Goal: Transaction & Acquisition: Book appointment/travel/reservation

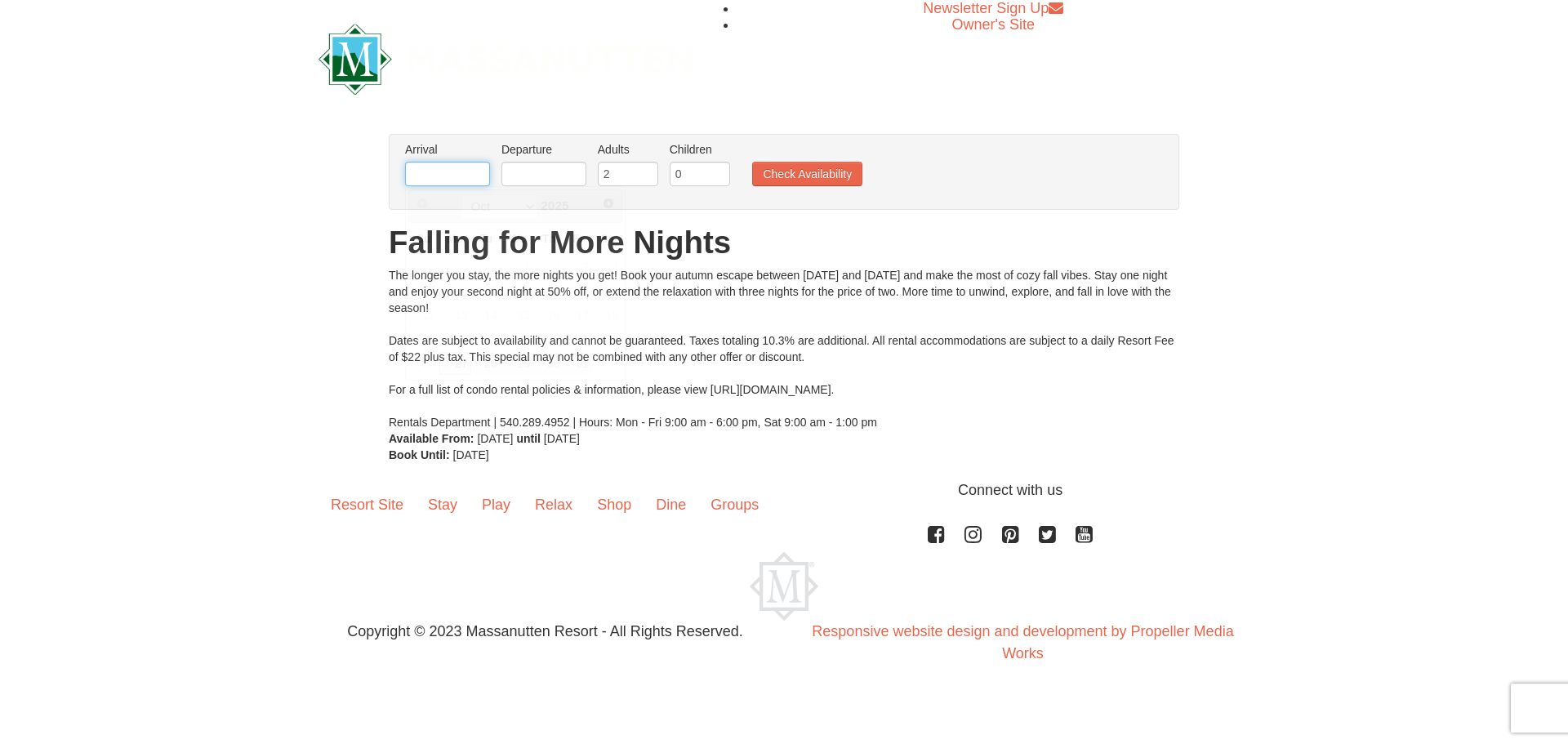
click at [468, 170] on input "text" at bounding box center [447, 174] width 85 height 25
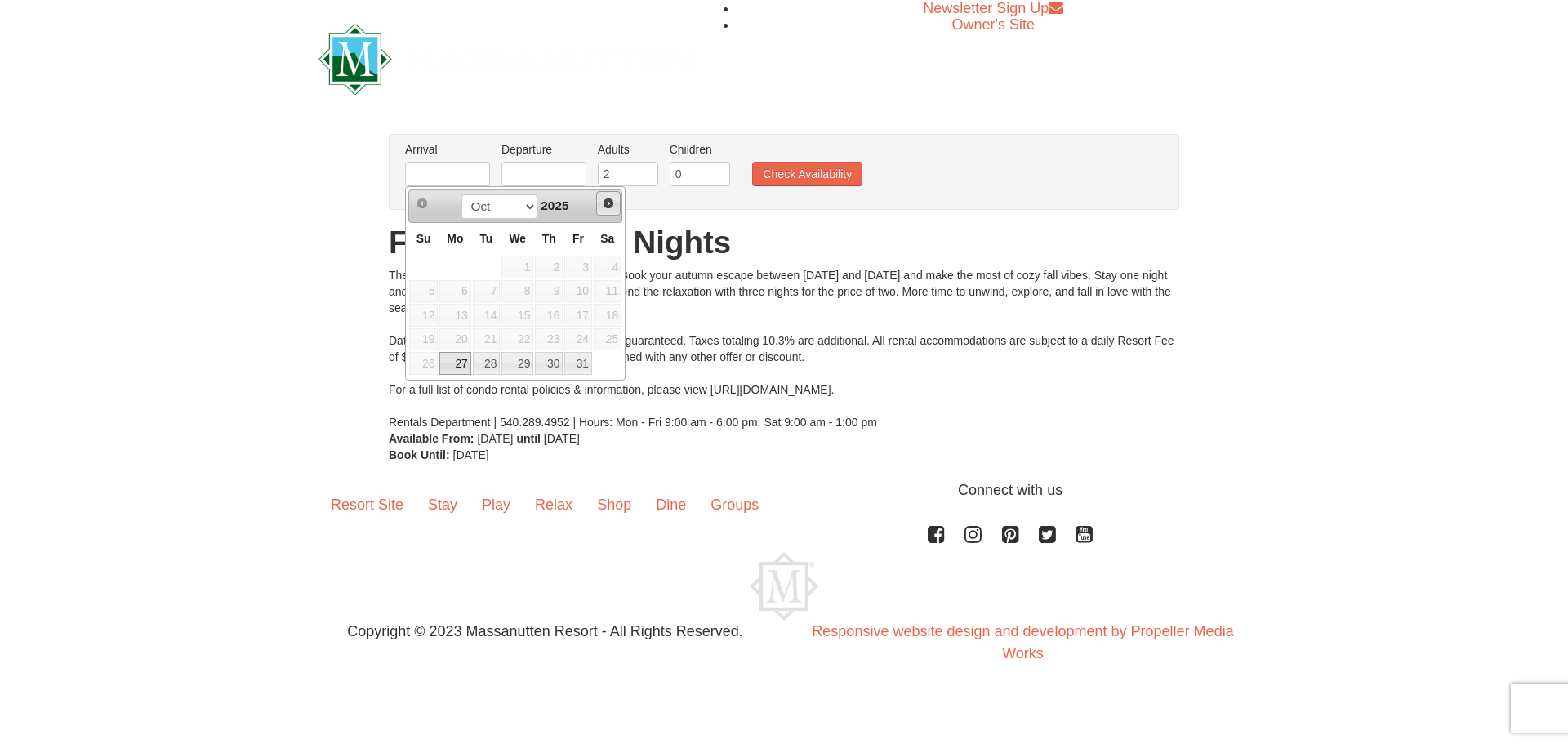
click at [601, 201] on link "Next" at bounding box center [608, 204] width 25 height 25
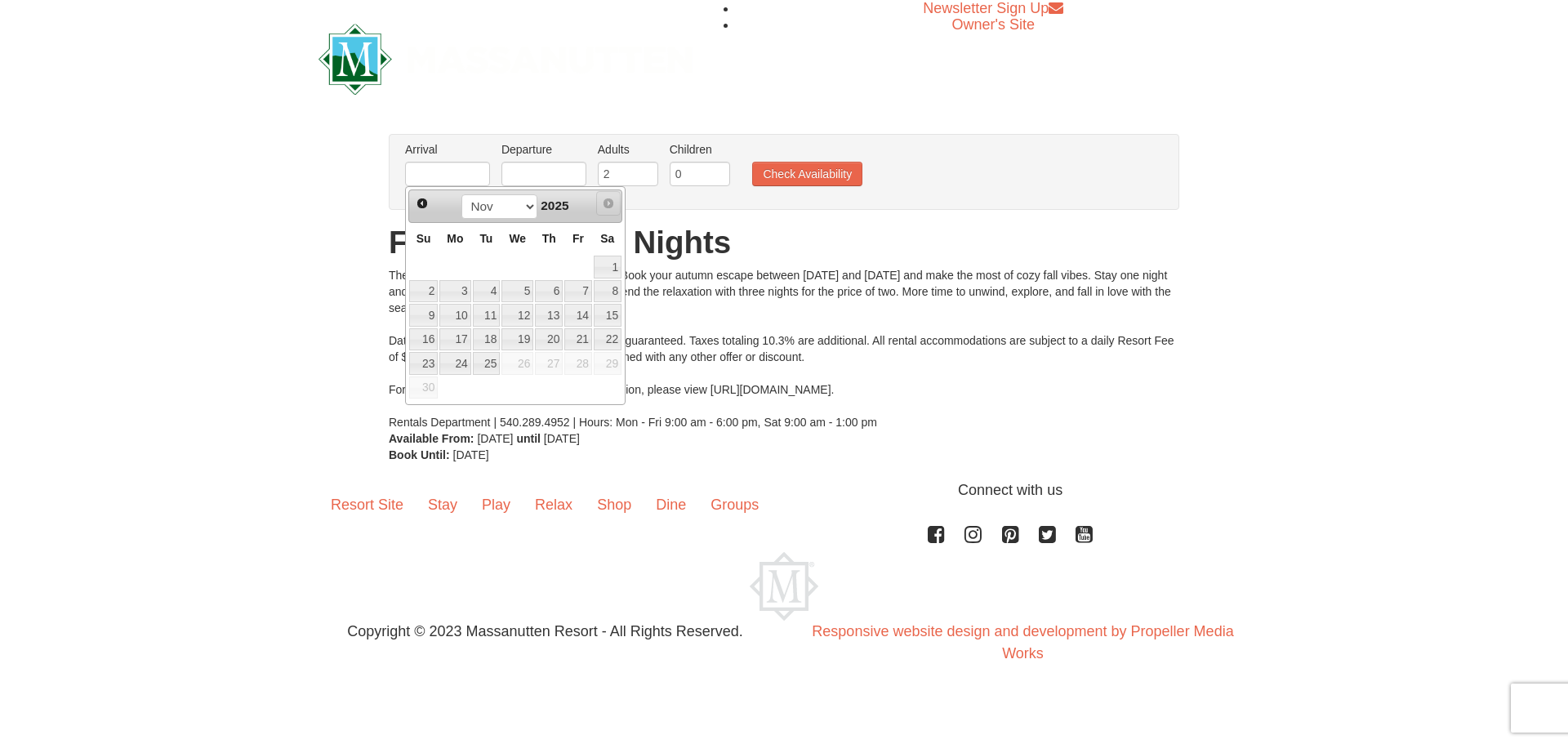
click at [610, 204] on span "Next" at bounding box center [608, 203] width 13 height 13
click at [610, 204] on span "Next" at bounding box center [608, 203] width 13 height 13
click at [423, 201] on span "Prev" at bounding box center [421, 203] width 13 height 13
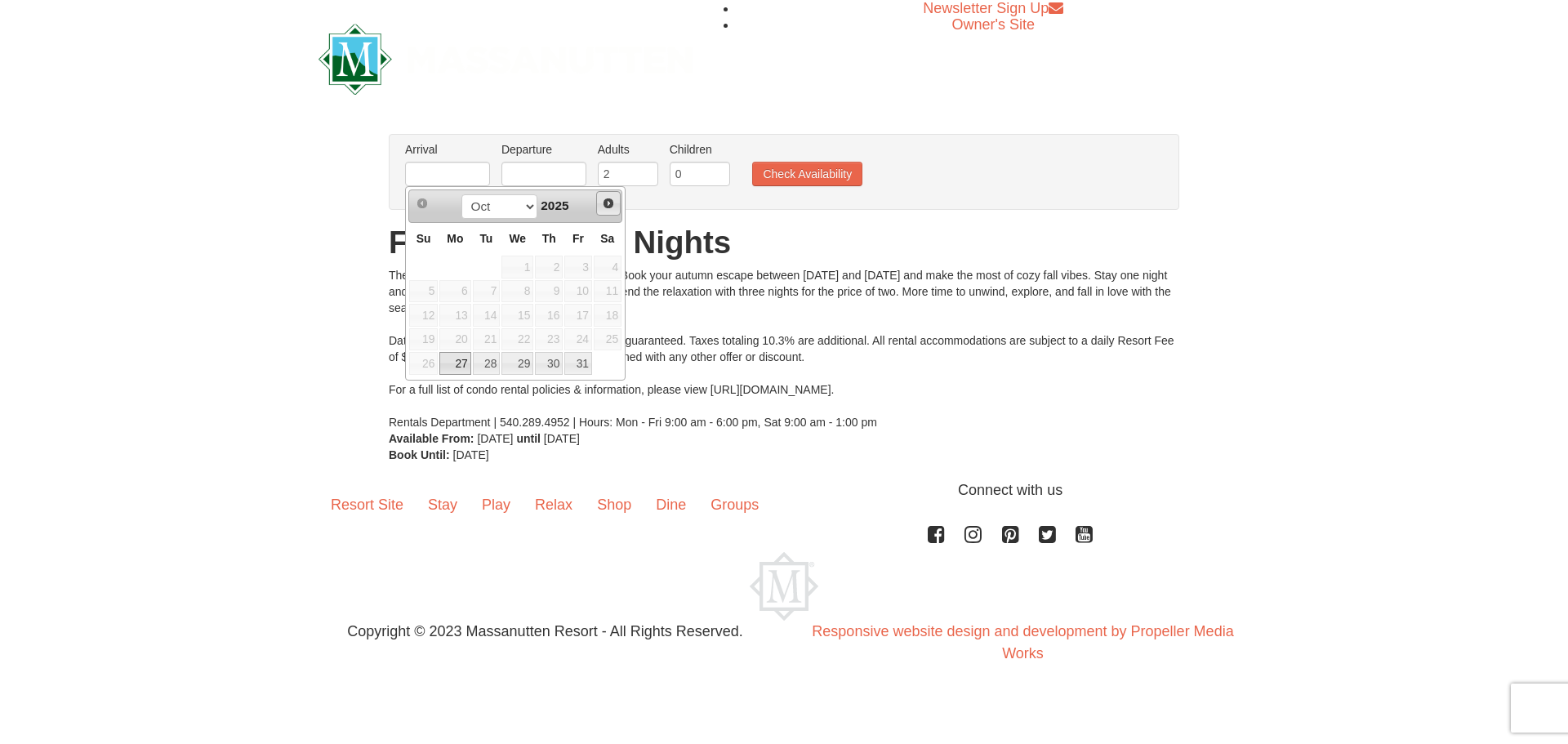
click at [615, 197] on span "Next" at bounding box center [608, 203] width 13 height 13
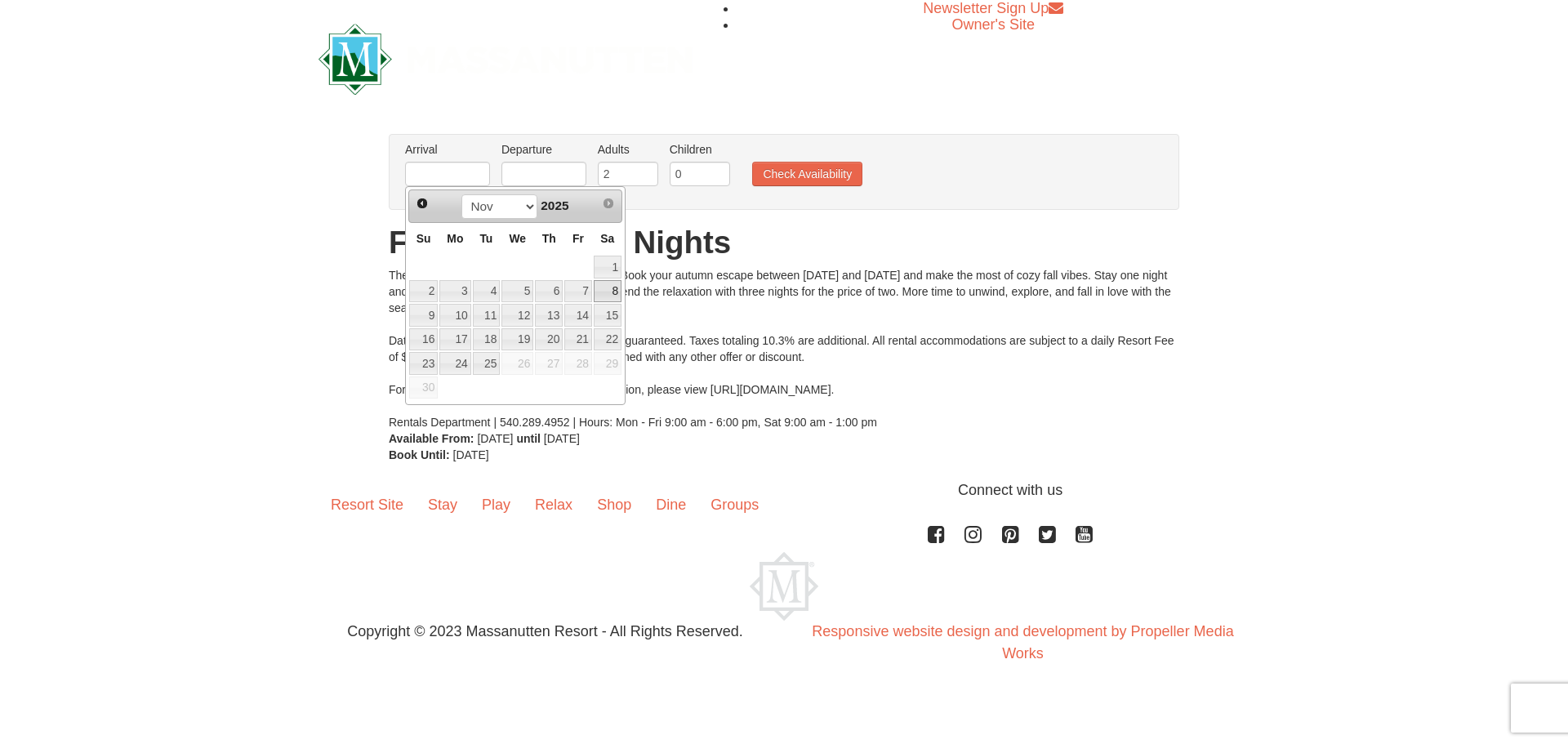
click at [617, 287] on link "8" at bounding box center [608, 292] width 27 height 23
type input "11/08/2025"
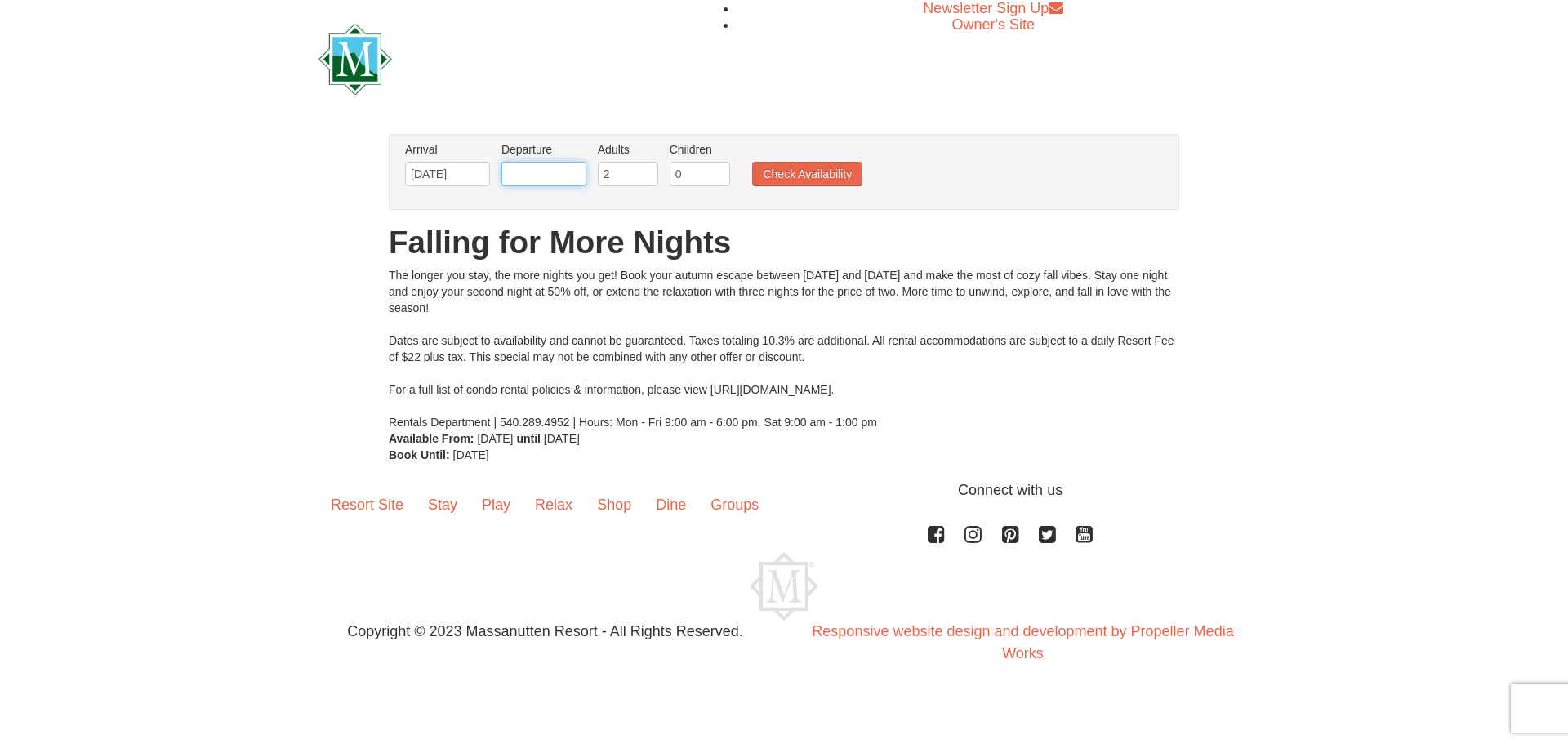
click at [578, 175] on input "text" at bounding box center [544, 174] width 85 height 25
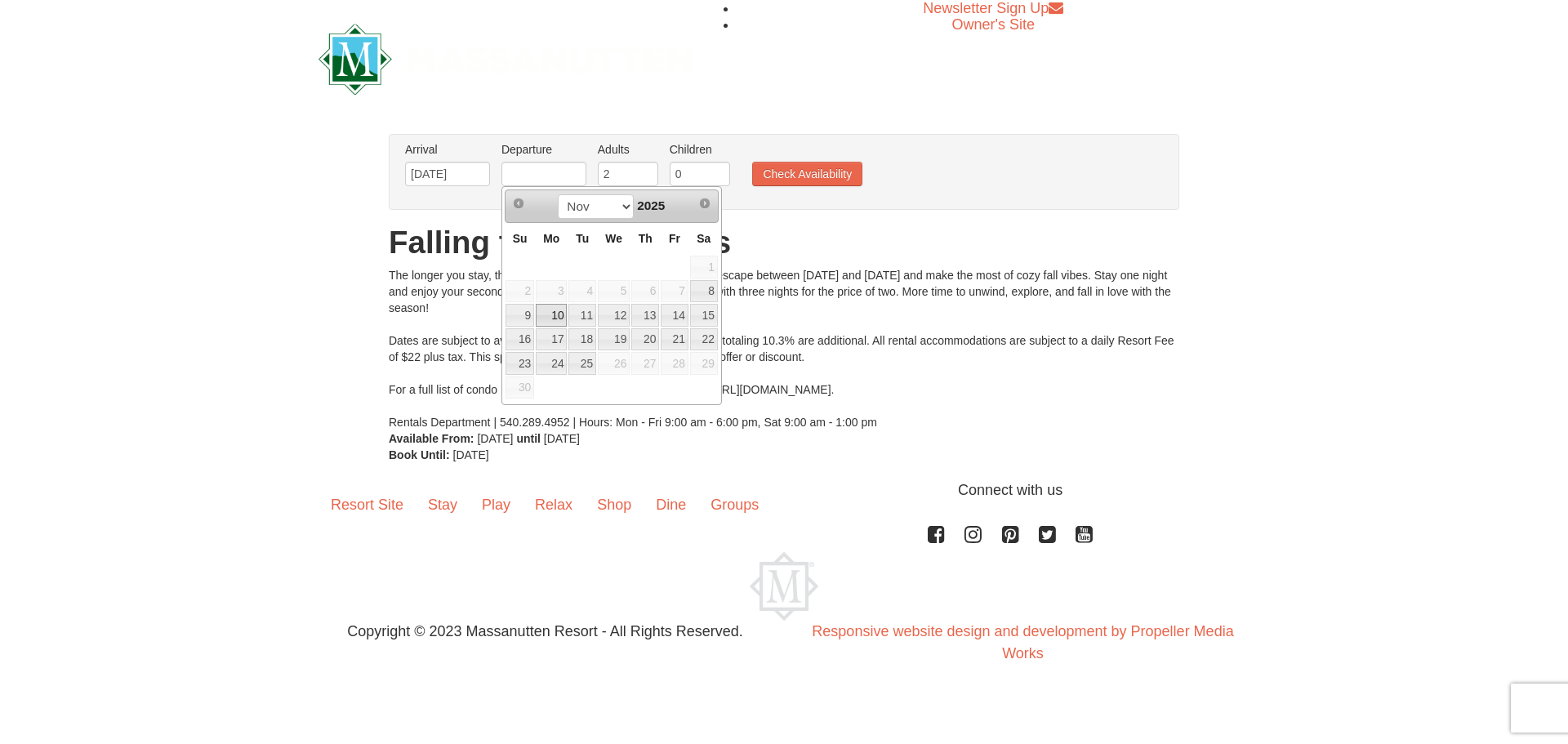
click at [560, 321] on link "10" at bounding box center [551, 315] width 31 height 23
type input "11/10/2025"
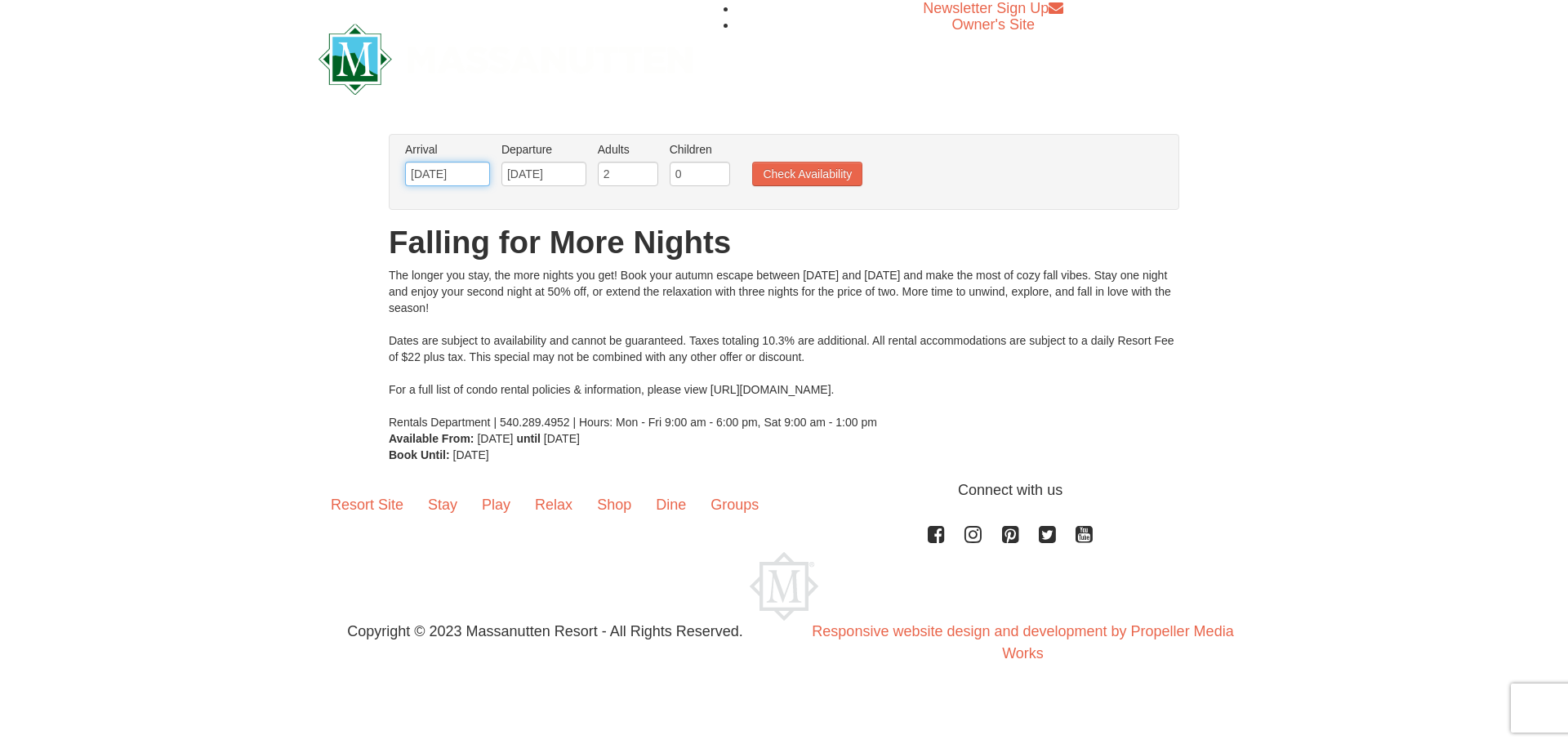
click at [486, 168] on input "11/08/2025" at bounding box center [447, 174] width 85 height 25
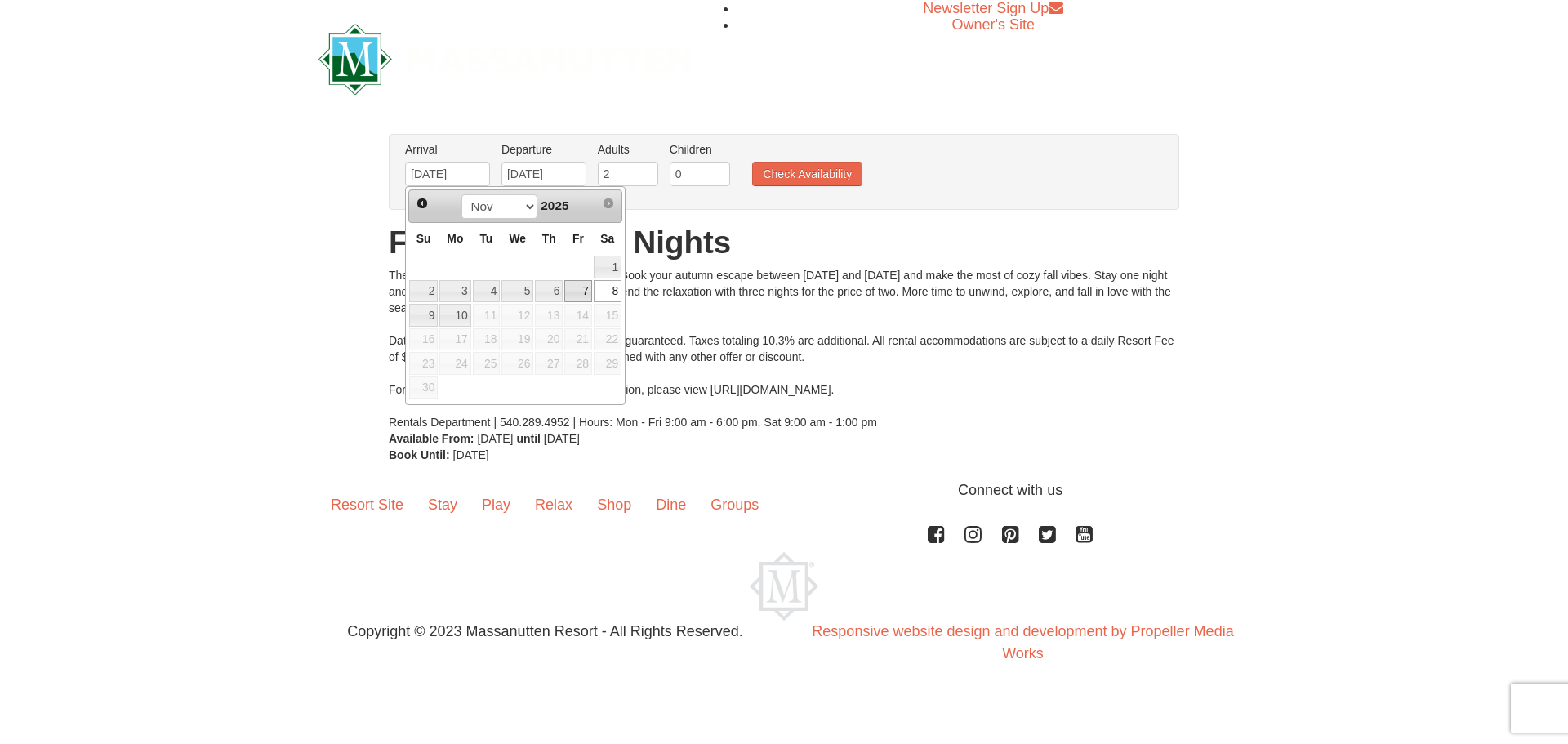
click at [589, 289] on link "7" at bounding box center [578, 292] width 27 height 23
type input "11/07/2025"
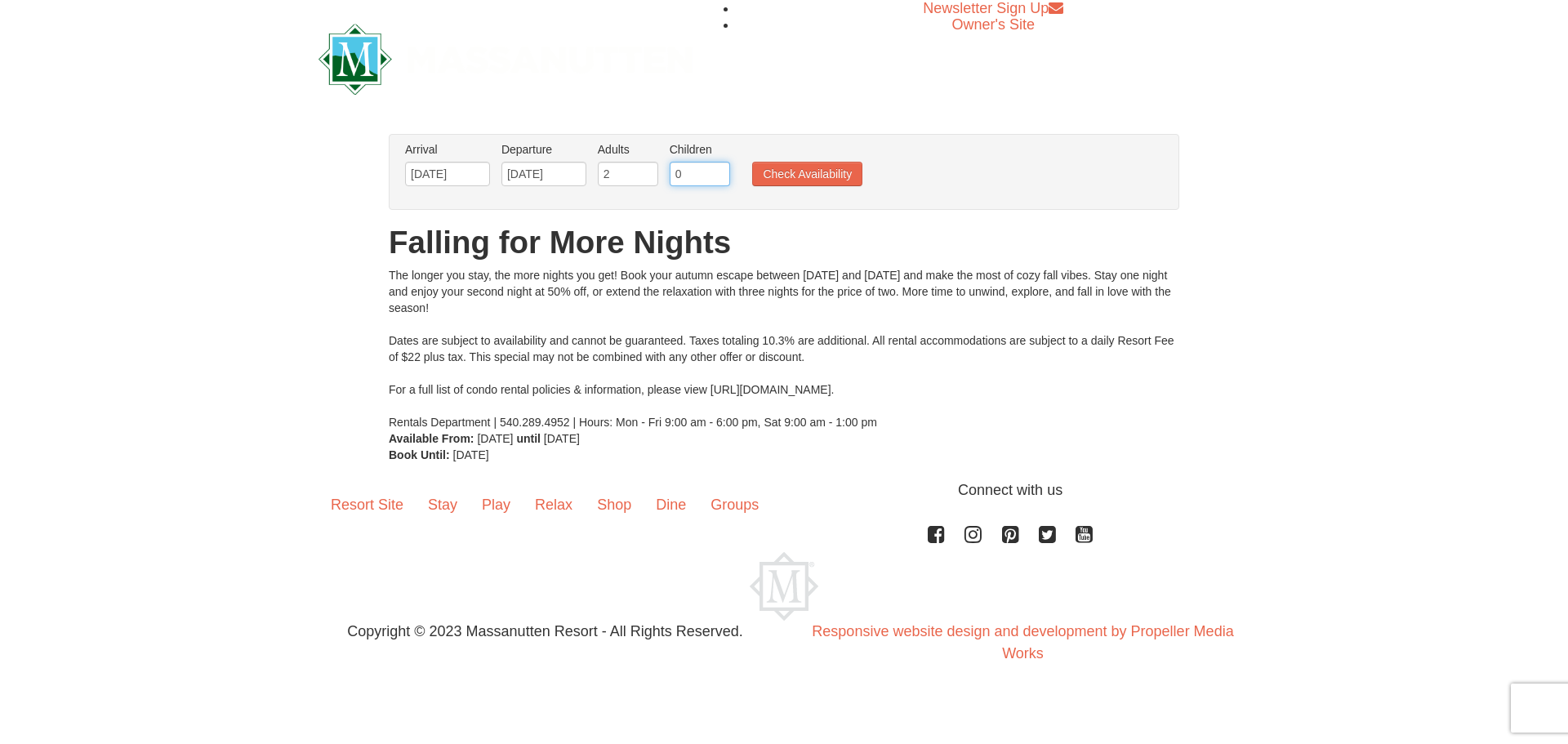
click at [680, 174] on input "0" at bounding box center [699, 174] width 61 height 25
type input "1"
click at [793, 173] on button "Check Availability" at bounding box center [807, 174] width 110 height 25
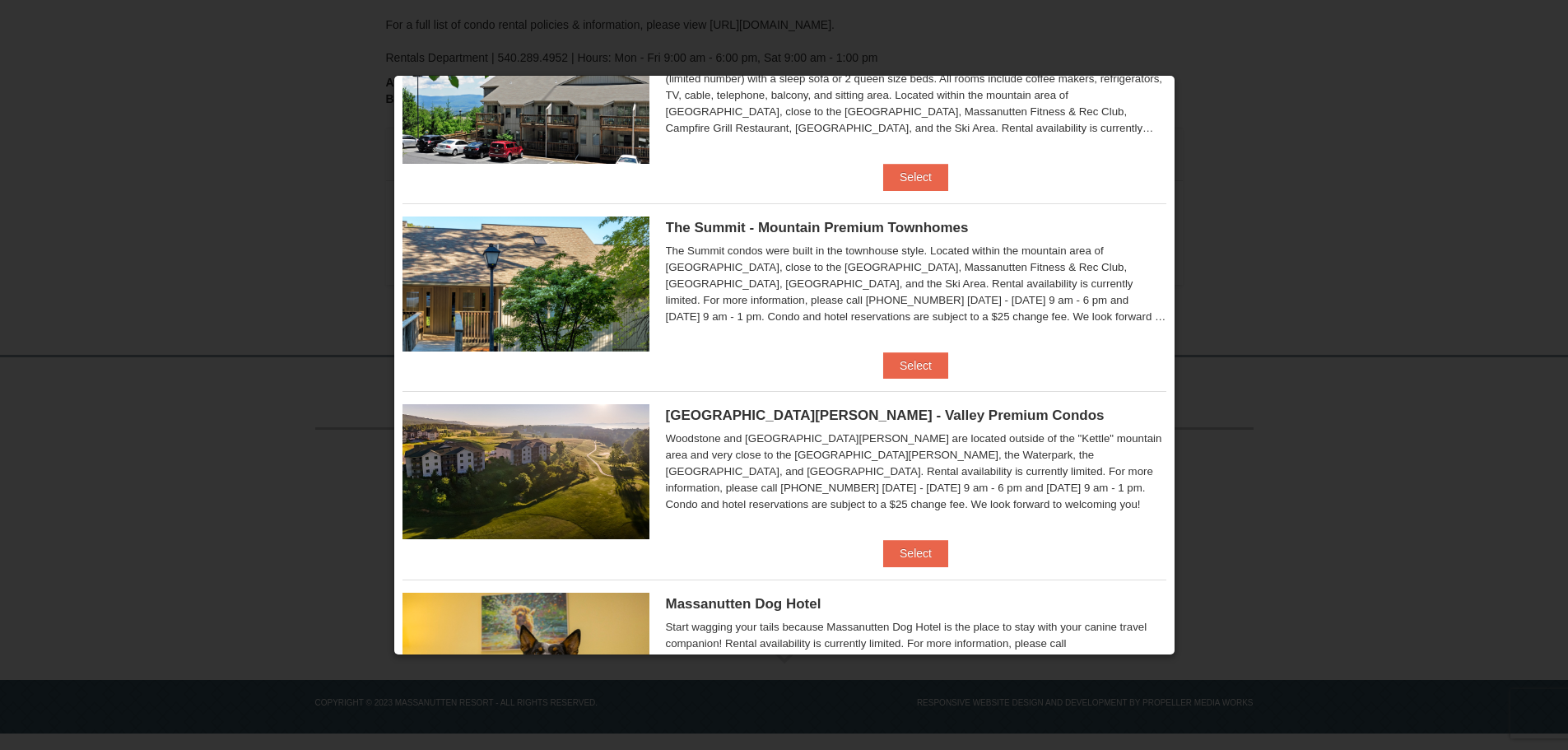
scroll to position [803, 0]
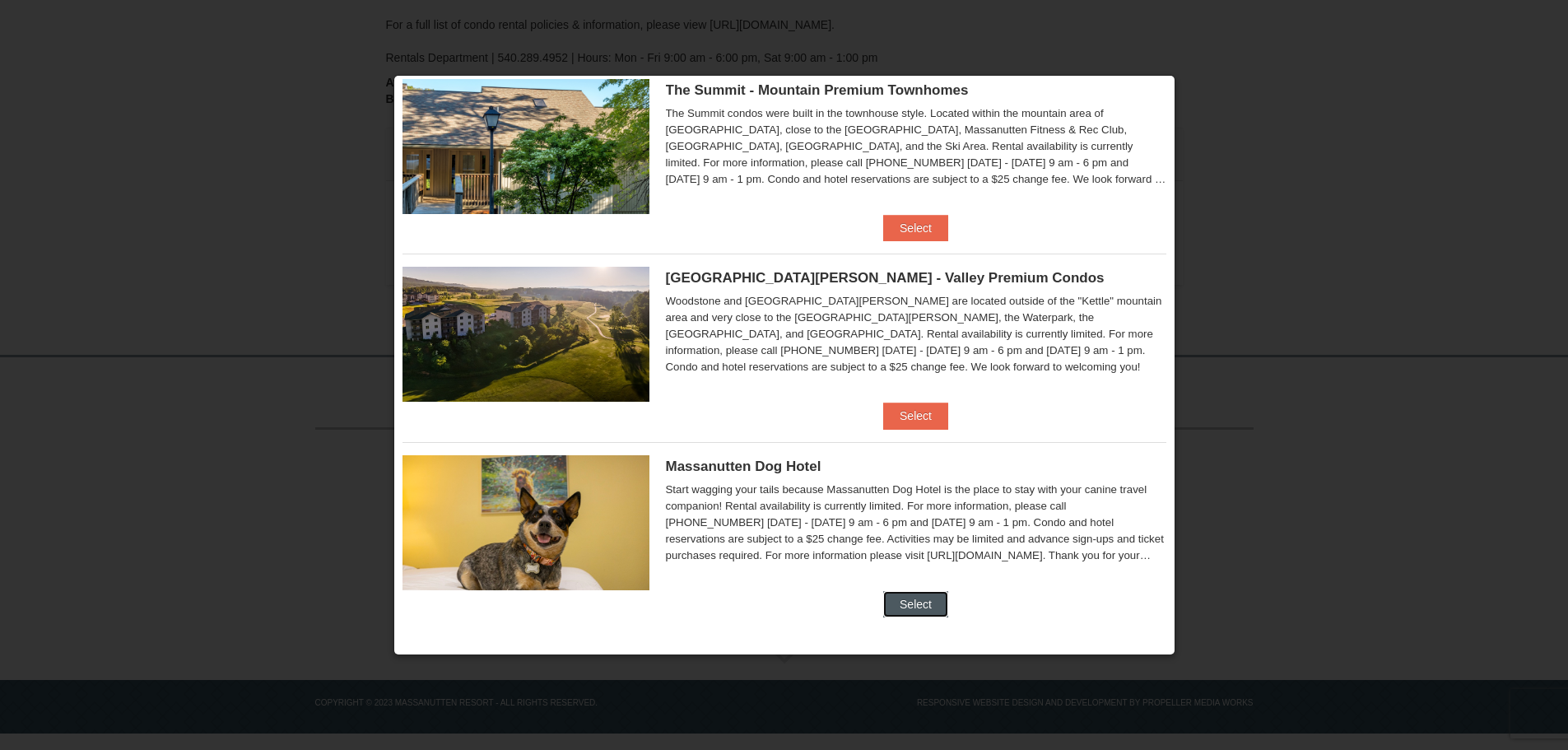
click at [915, 597] on button "Select" at bounding box center [915, 604] width 65 height 27
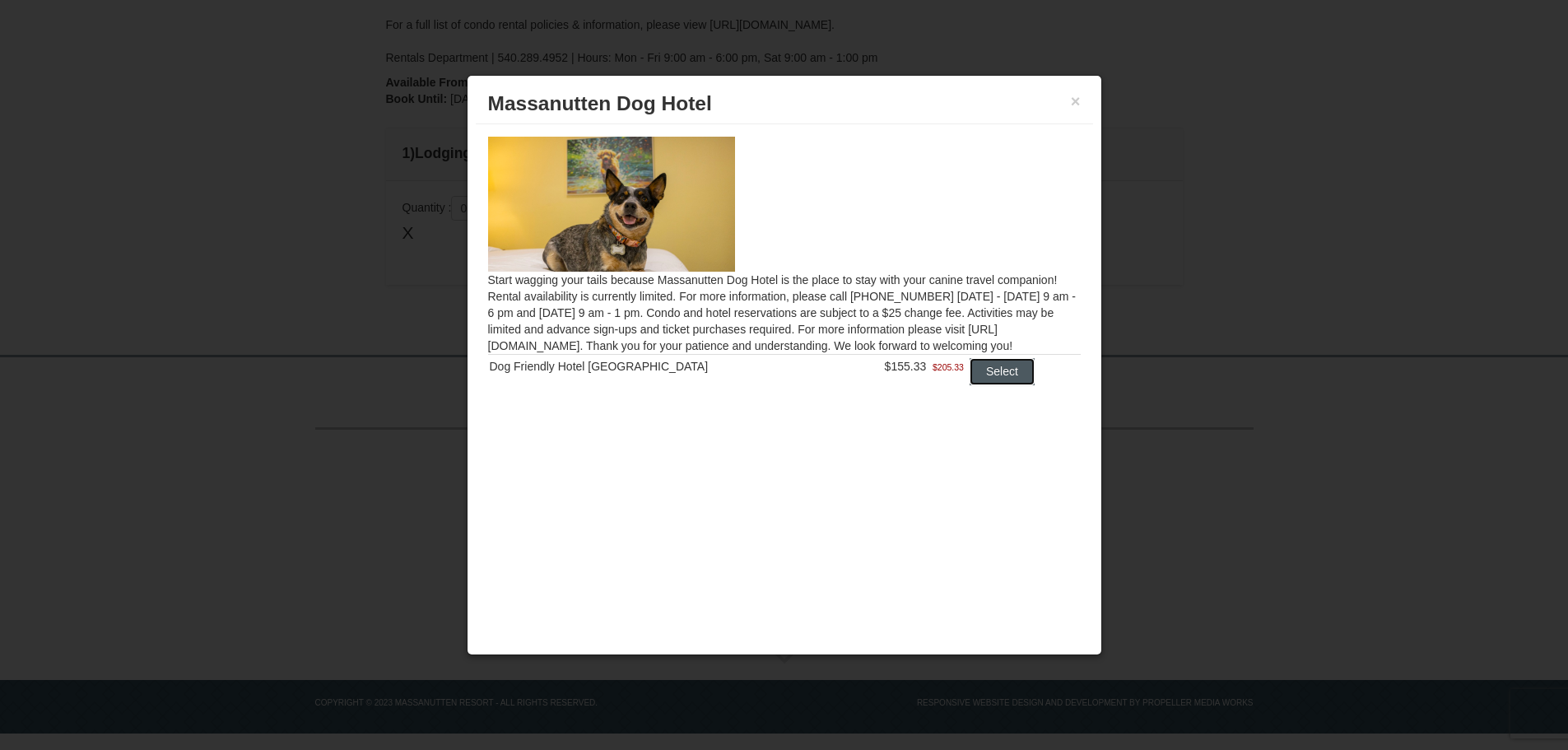
click at [1004, 379] on button "Select" at bounding box center [1001, 372] width 65 height 27
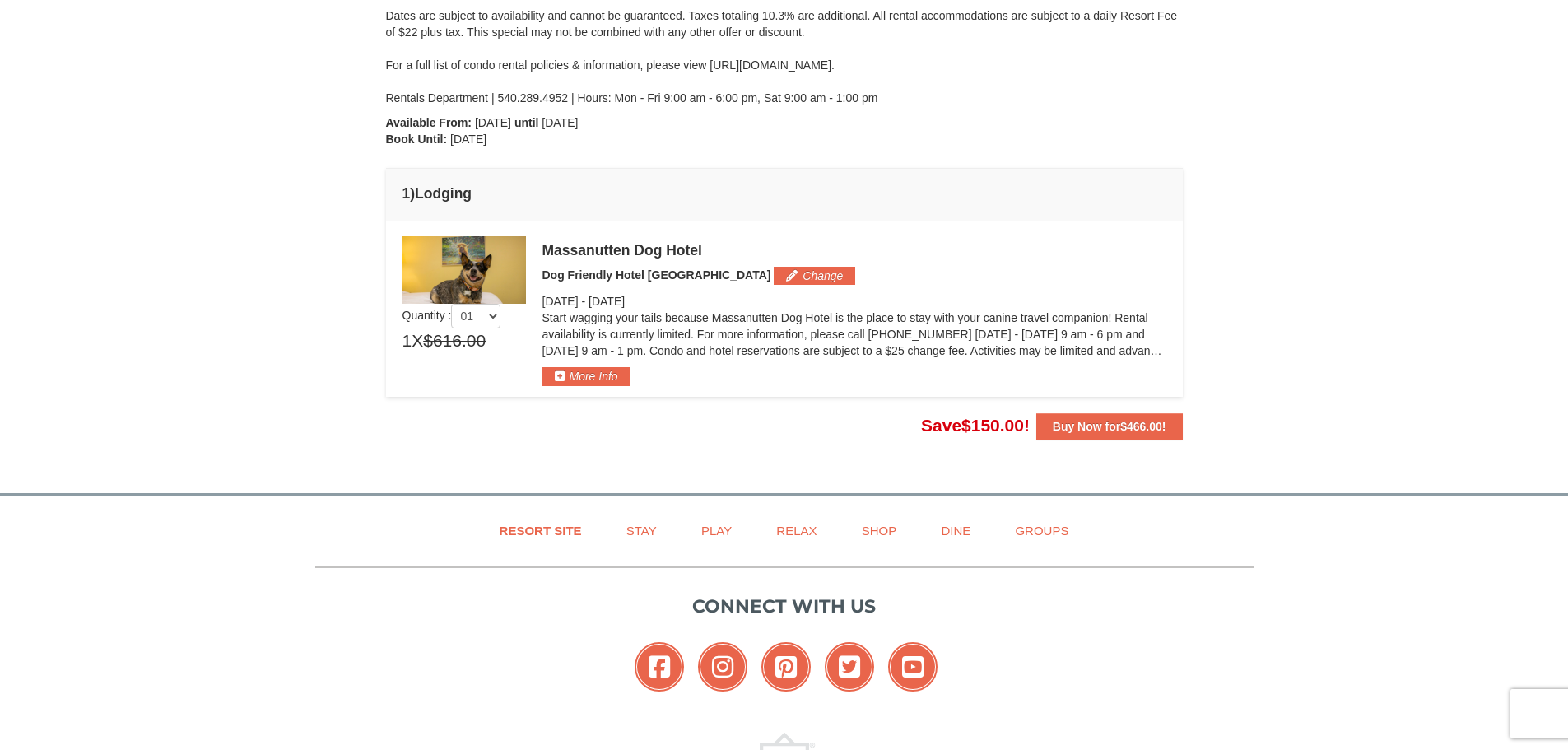
scroll to position [329, 0]
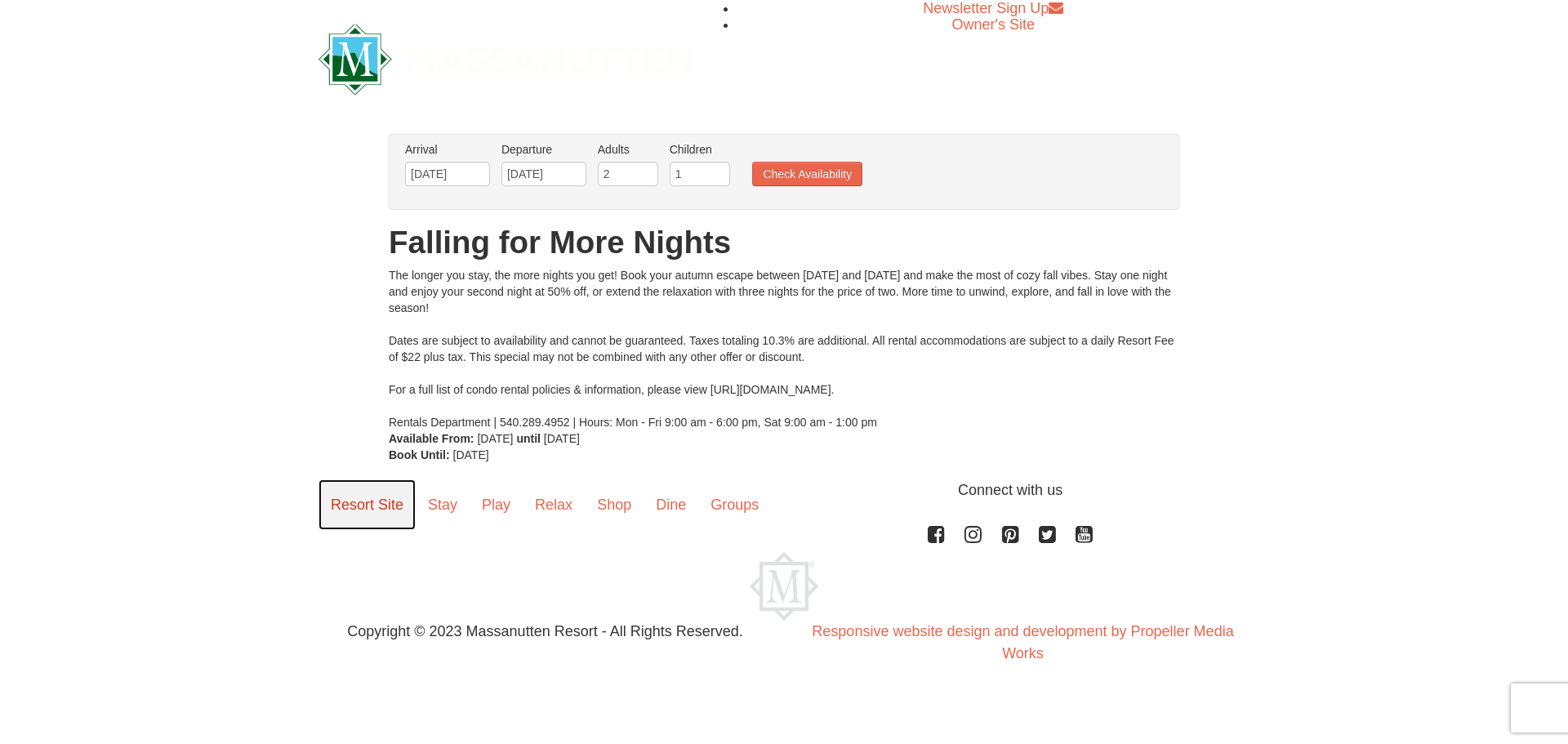
click at [374, 499] on link "Resort Site" at bounding box center [368, 505] width 97 height 50
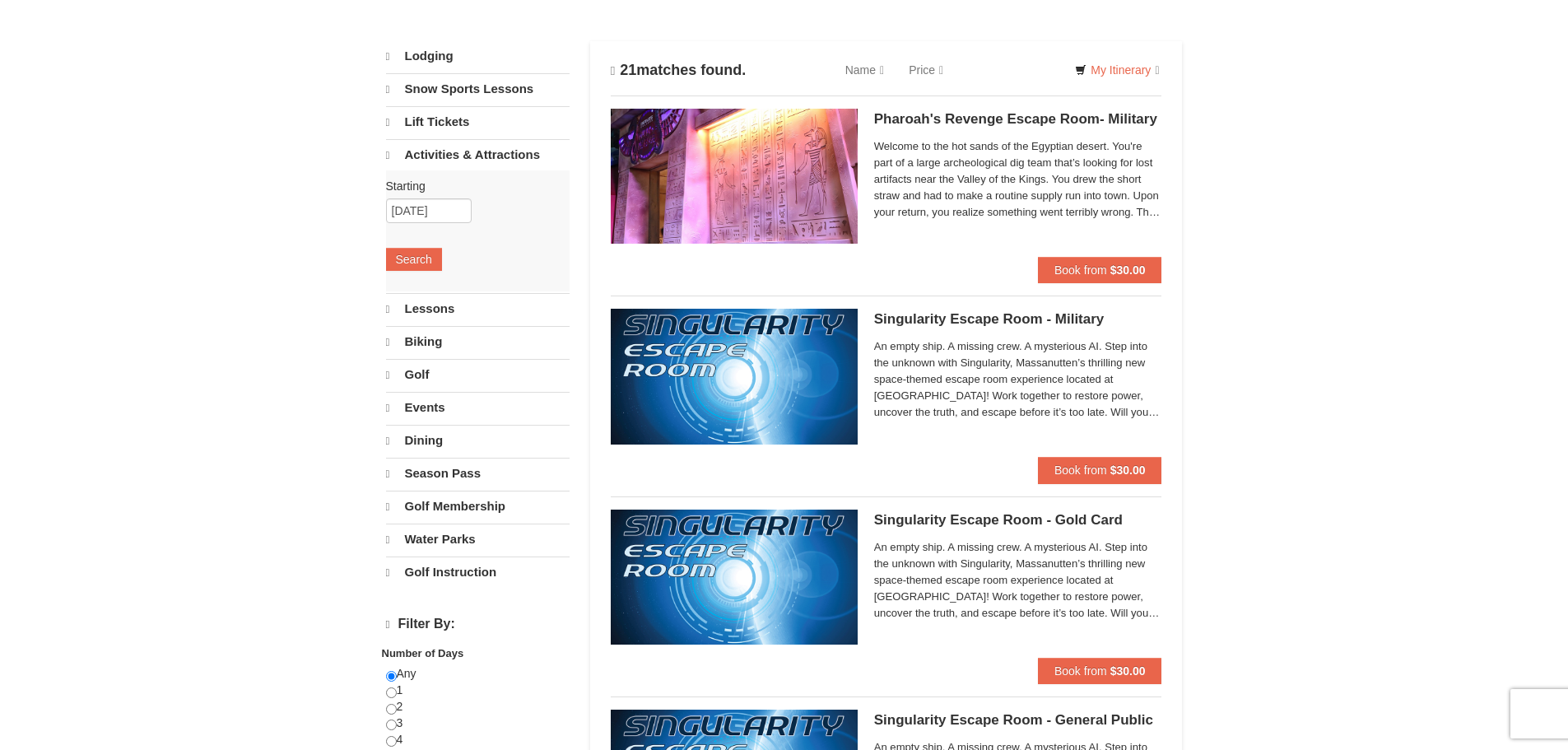
scroll to position [325, 0]
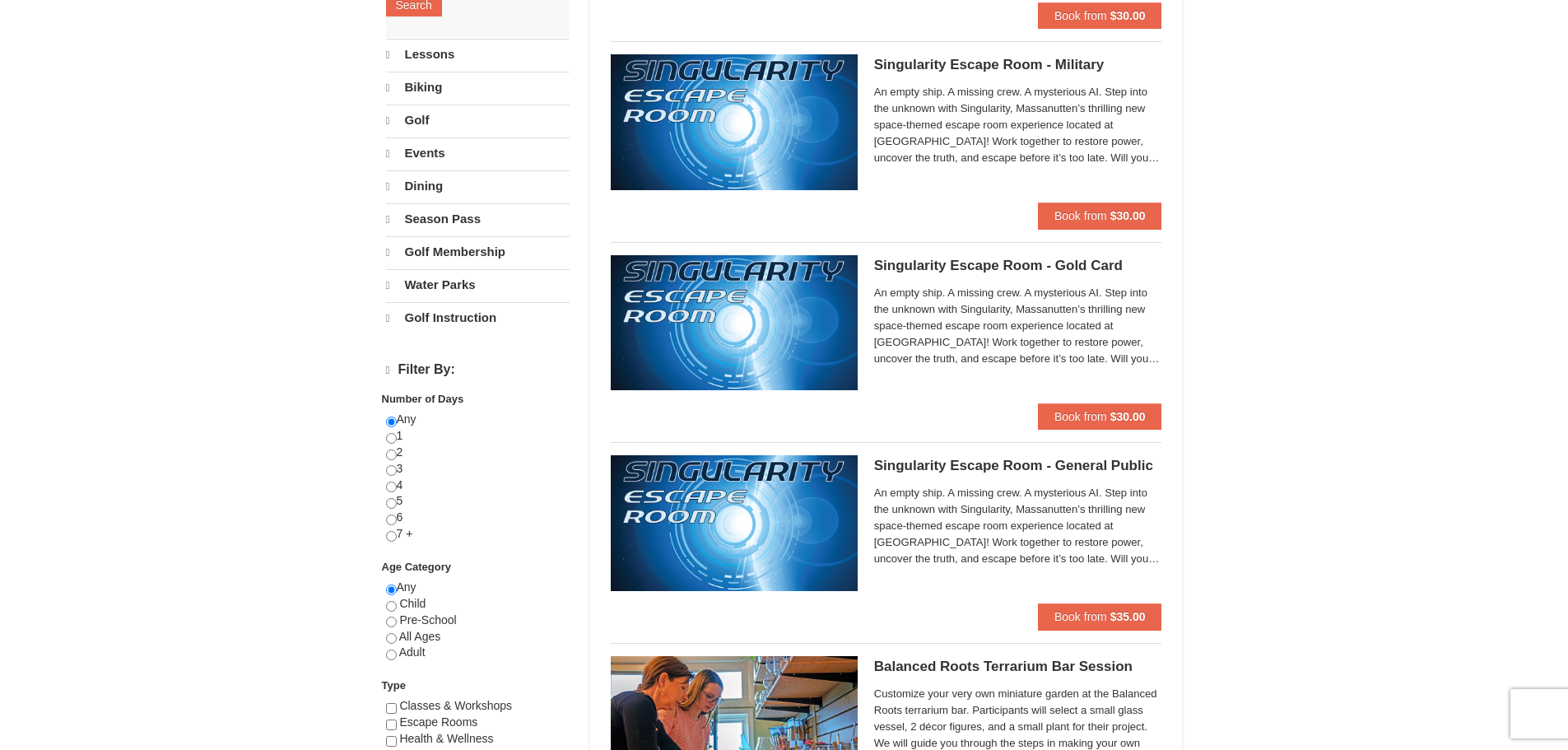
select select "10"
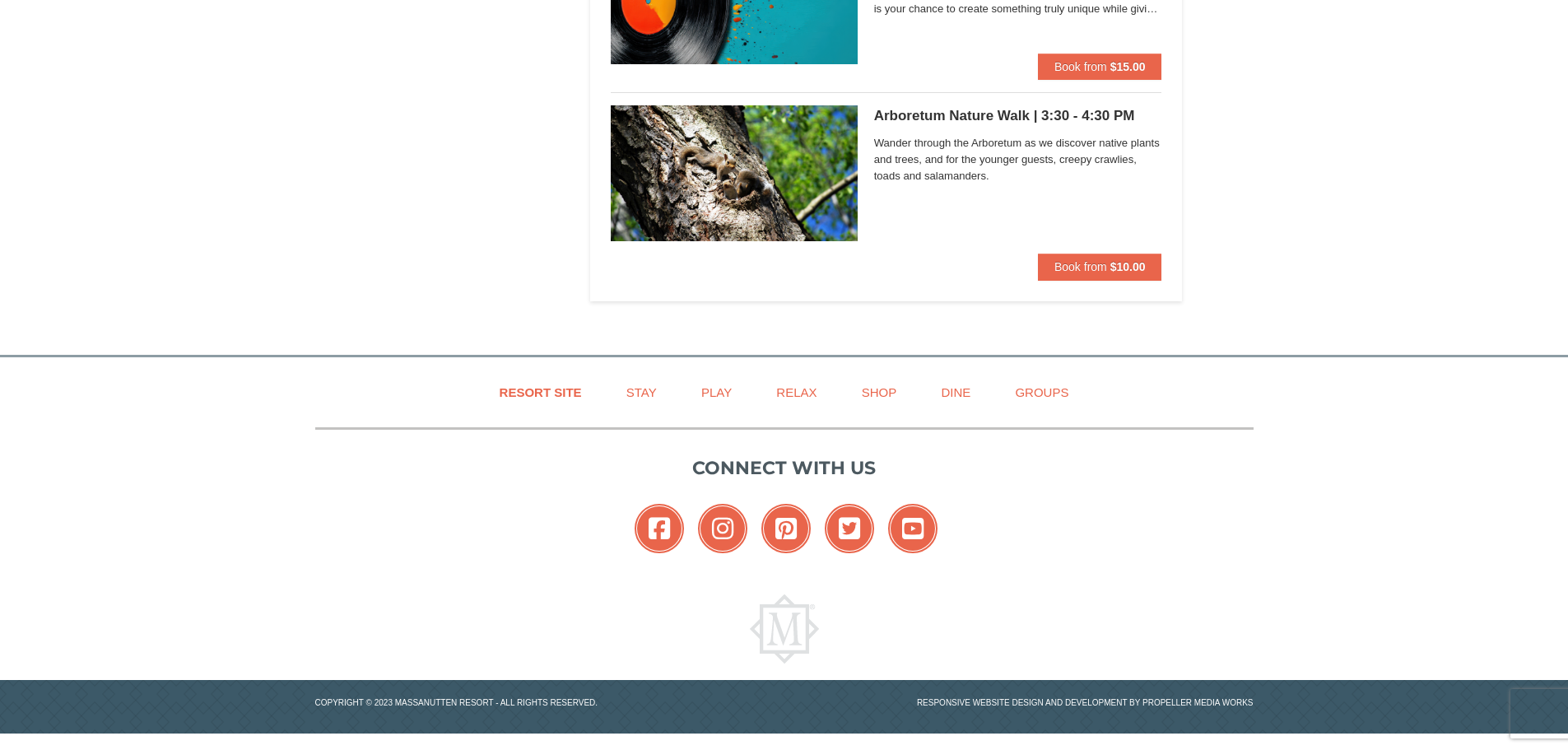
scroll to position [4009, 0]
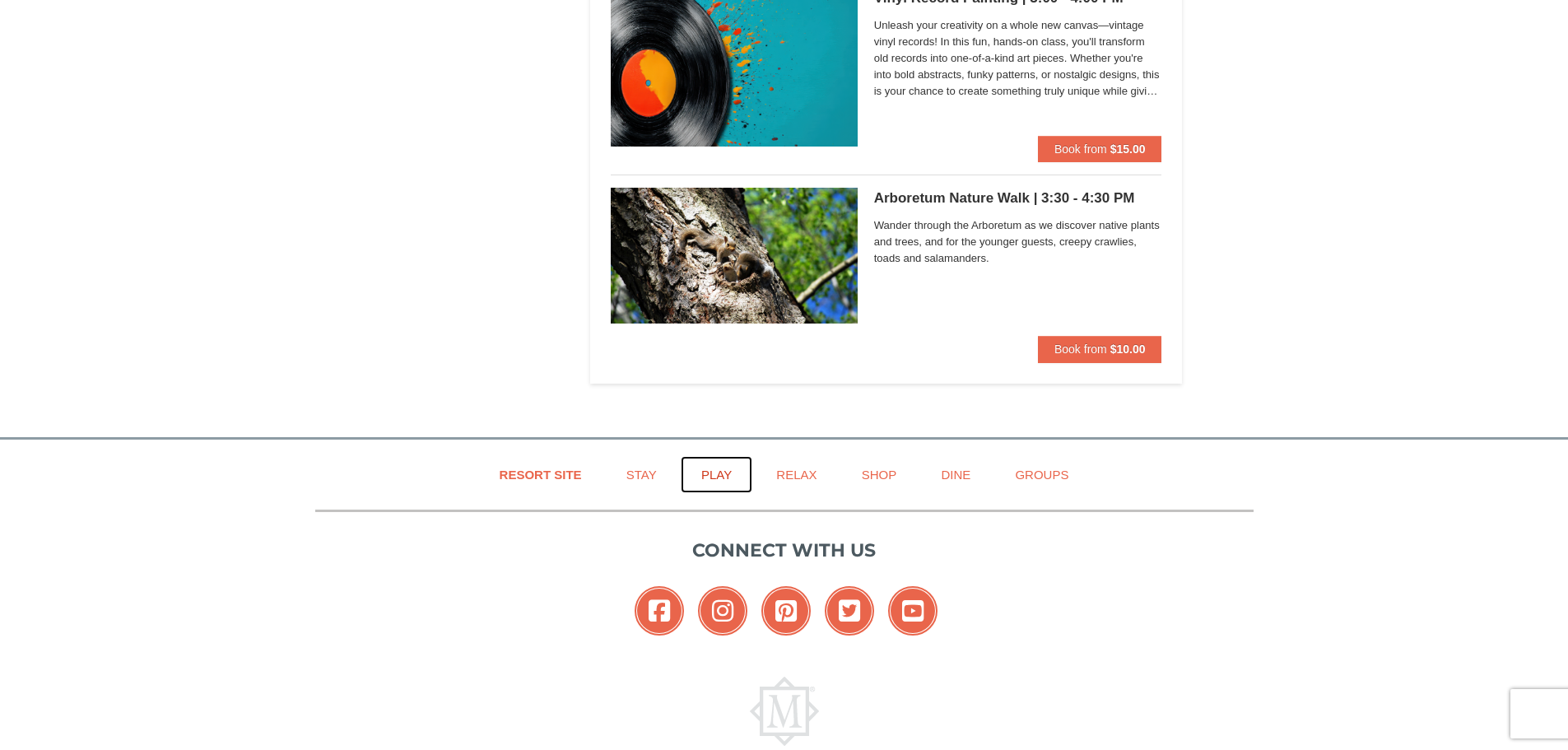
click at [709, 474] on link "Play" at bounding box center [716, 474] width 72 height 37
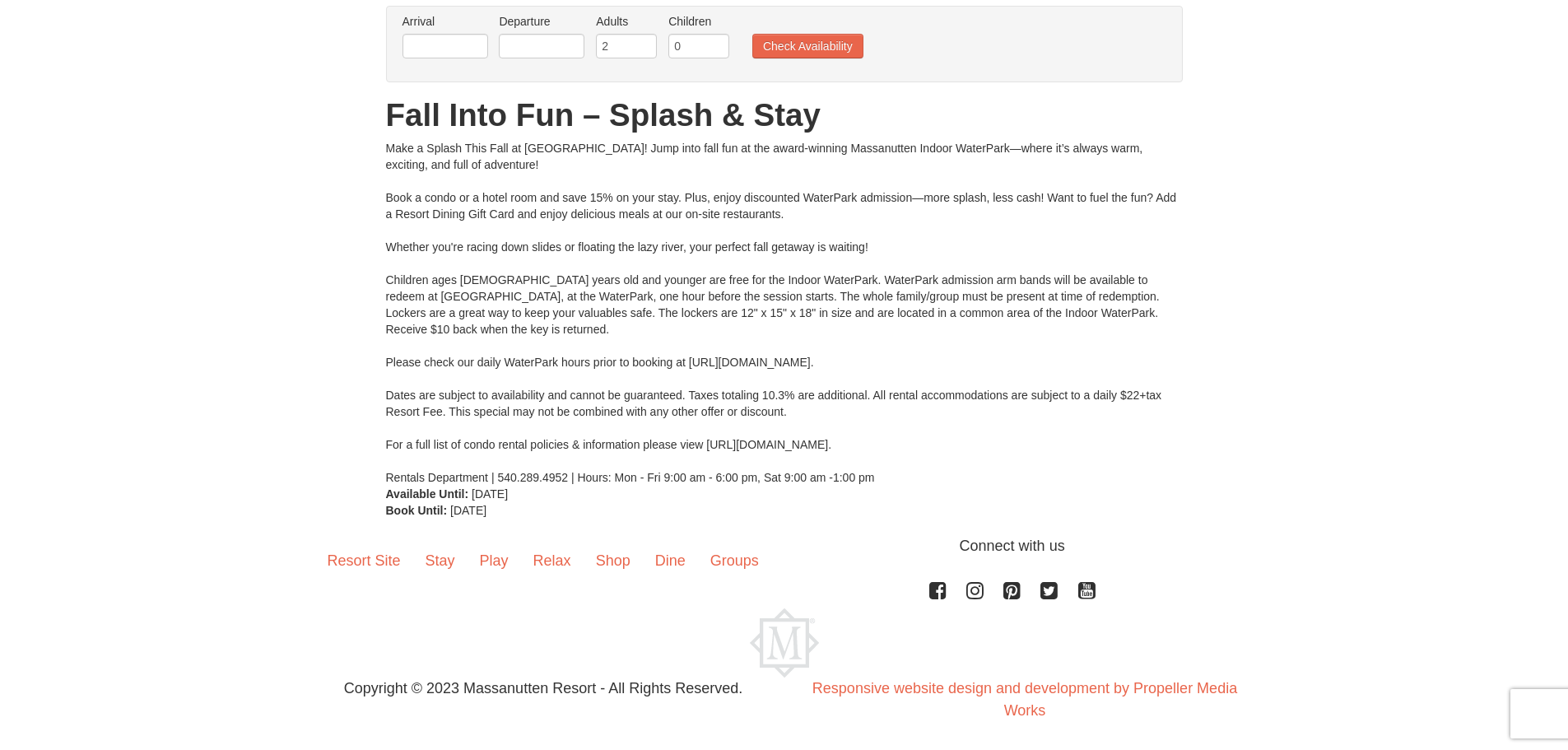
scroll to position [133, 0]
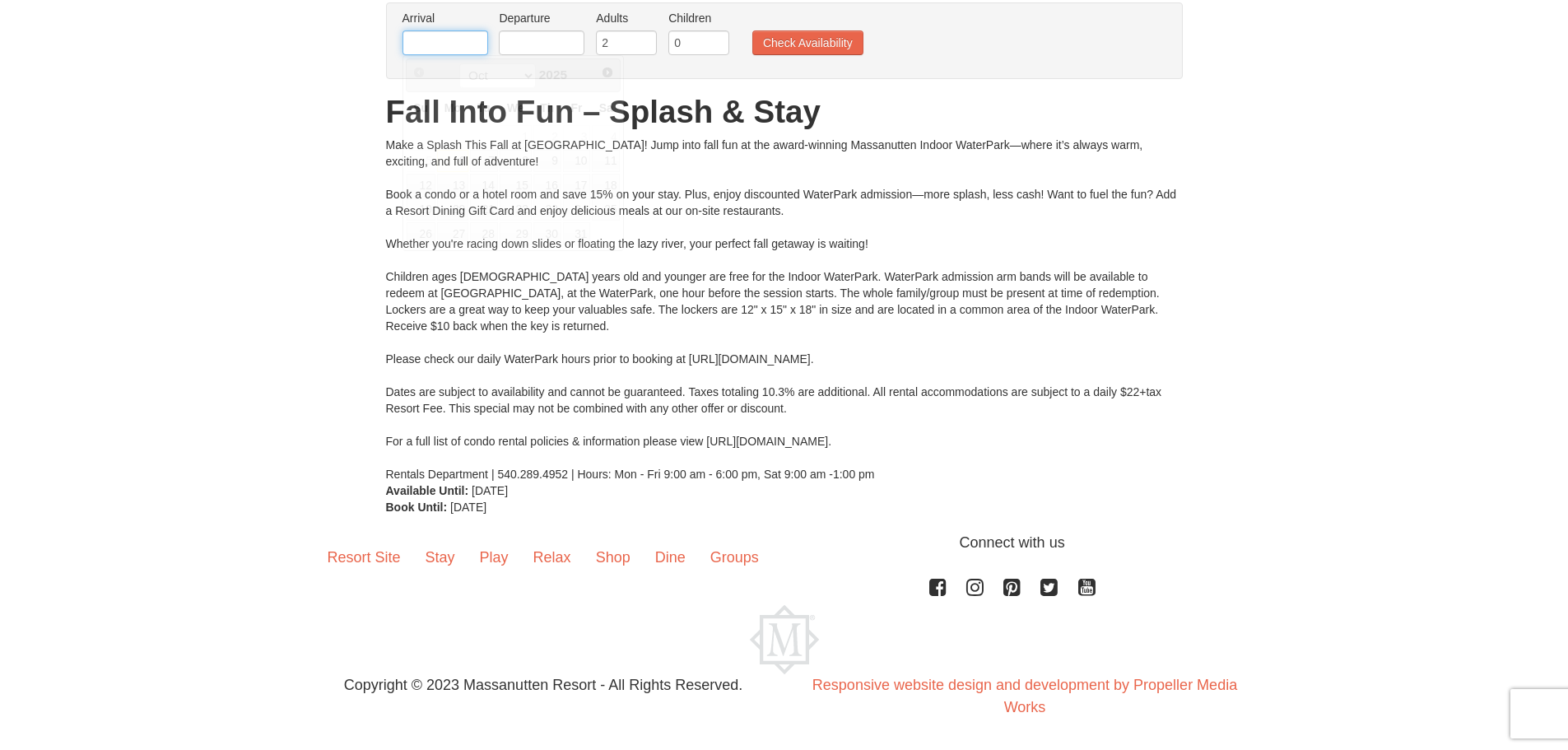
click at [435, 39] on input "text" at bounding box center [445, 42] width 85 height 25
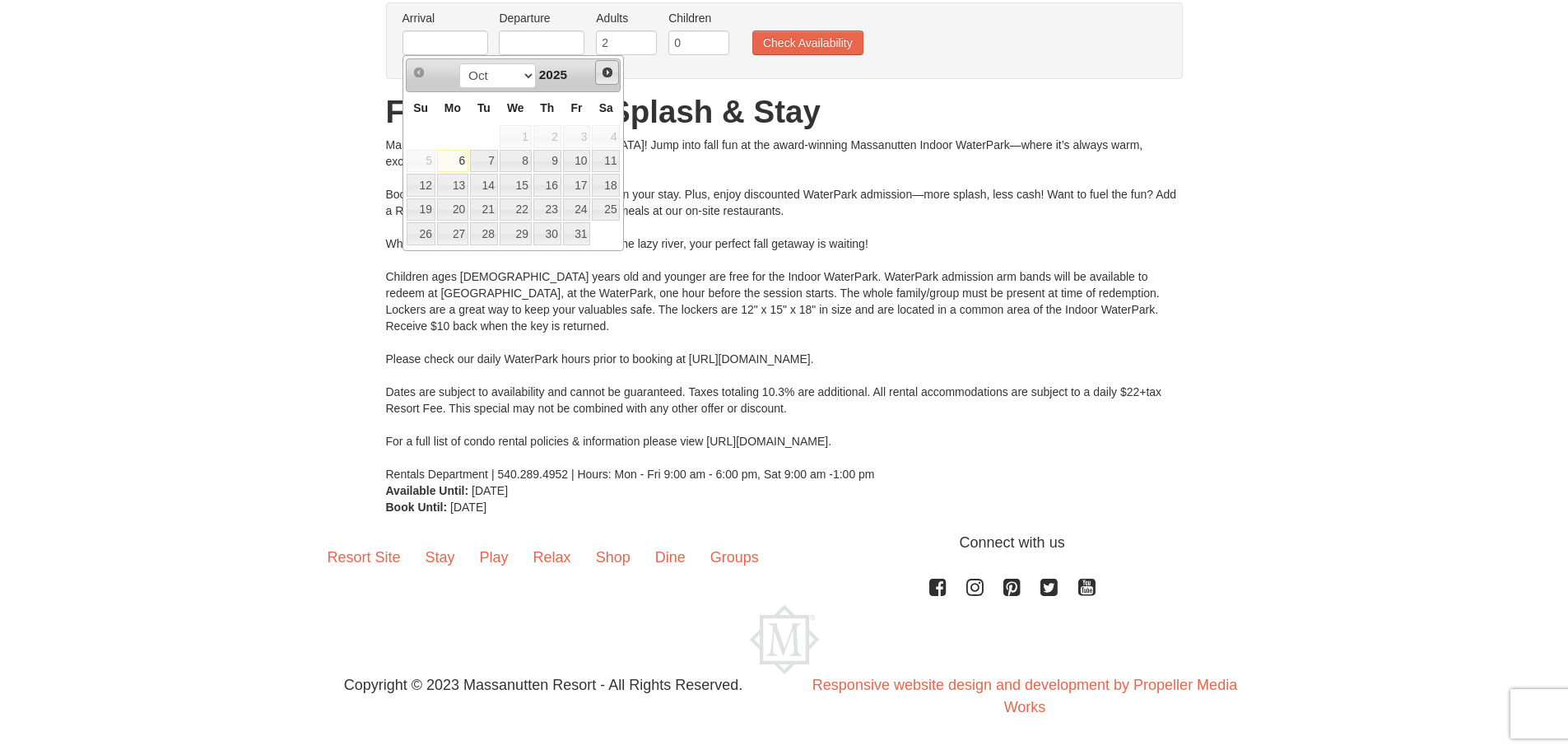
click at [600, 72] on span "Next" at bounding box center [607, 72] width 13 height 13
click at [406, 76] on div "Prev Next Oct Nov [DATE]" at bounding box center [513, 75] width 215 height 33
click at [414, 74] on span "Prev" at bounding box center [419, 72] width 13 height 13
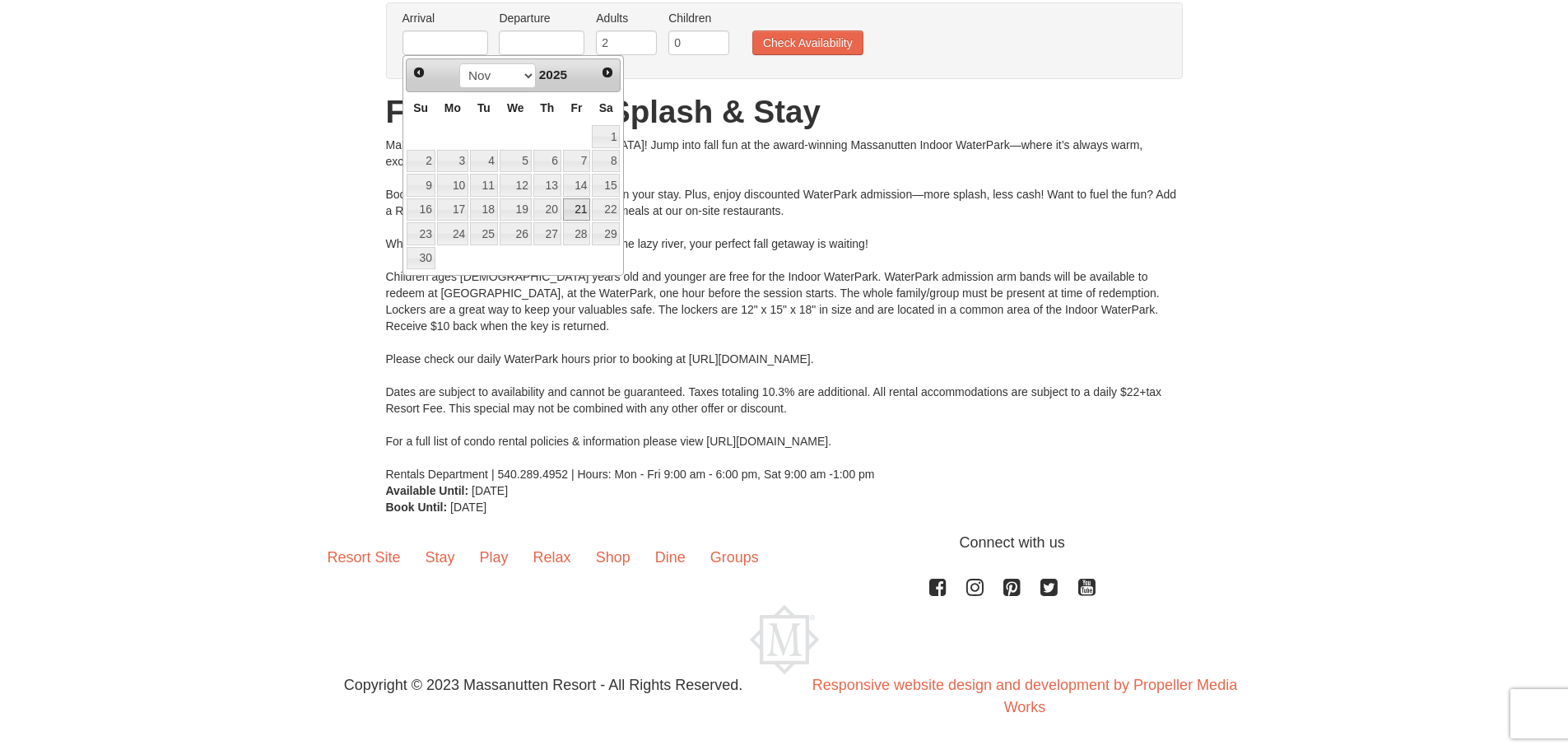
click at [574, 205] on link "21" at bounding box center [576, 209] width 28 height 23
type input "[DATE]"
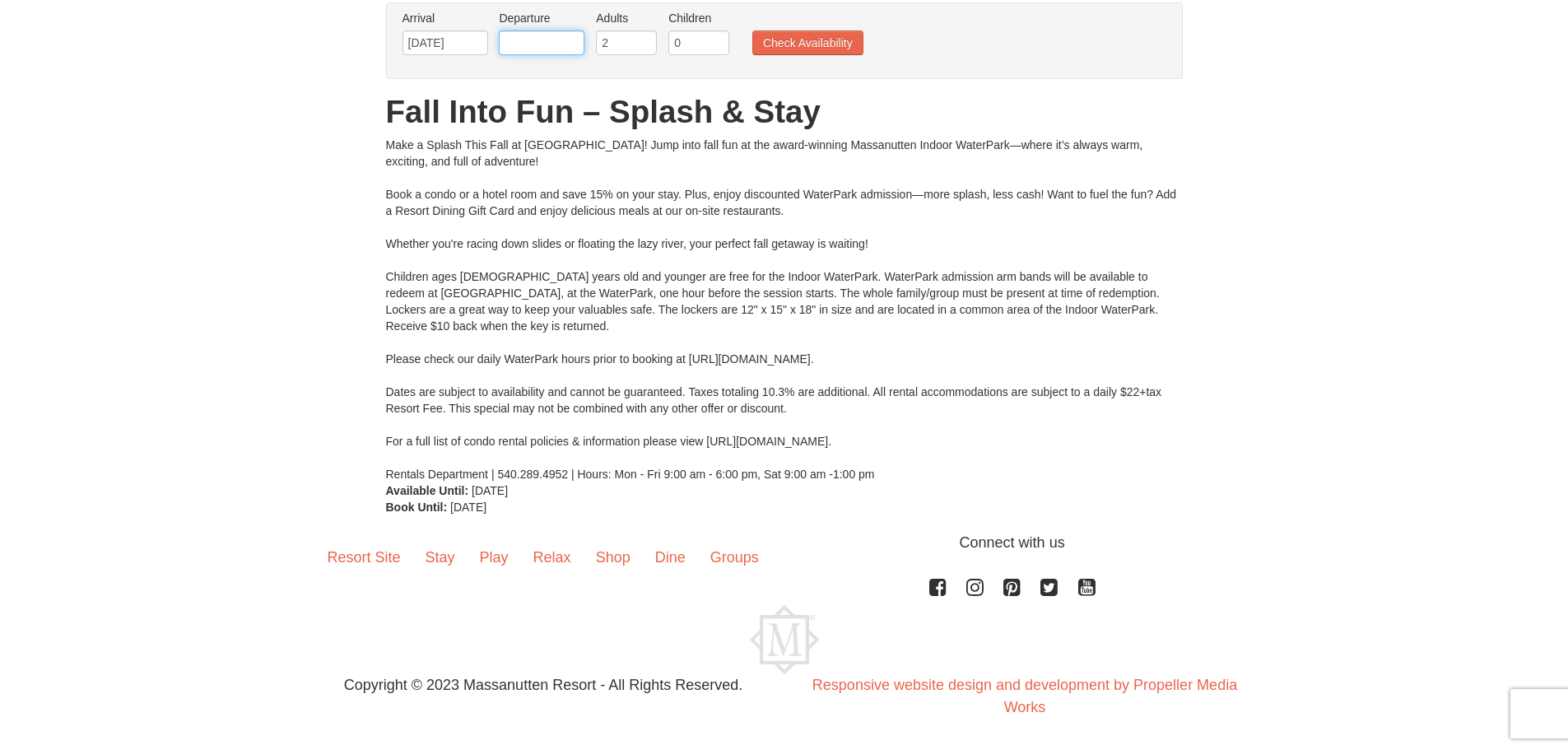
click at [556, 43] on input "text" at bounding box center [541, 42] width 85 height 25
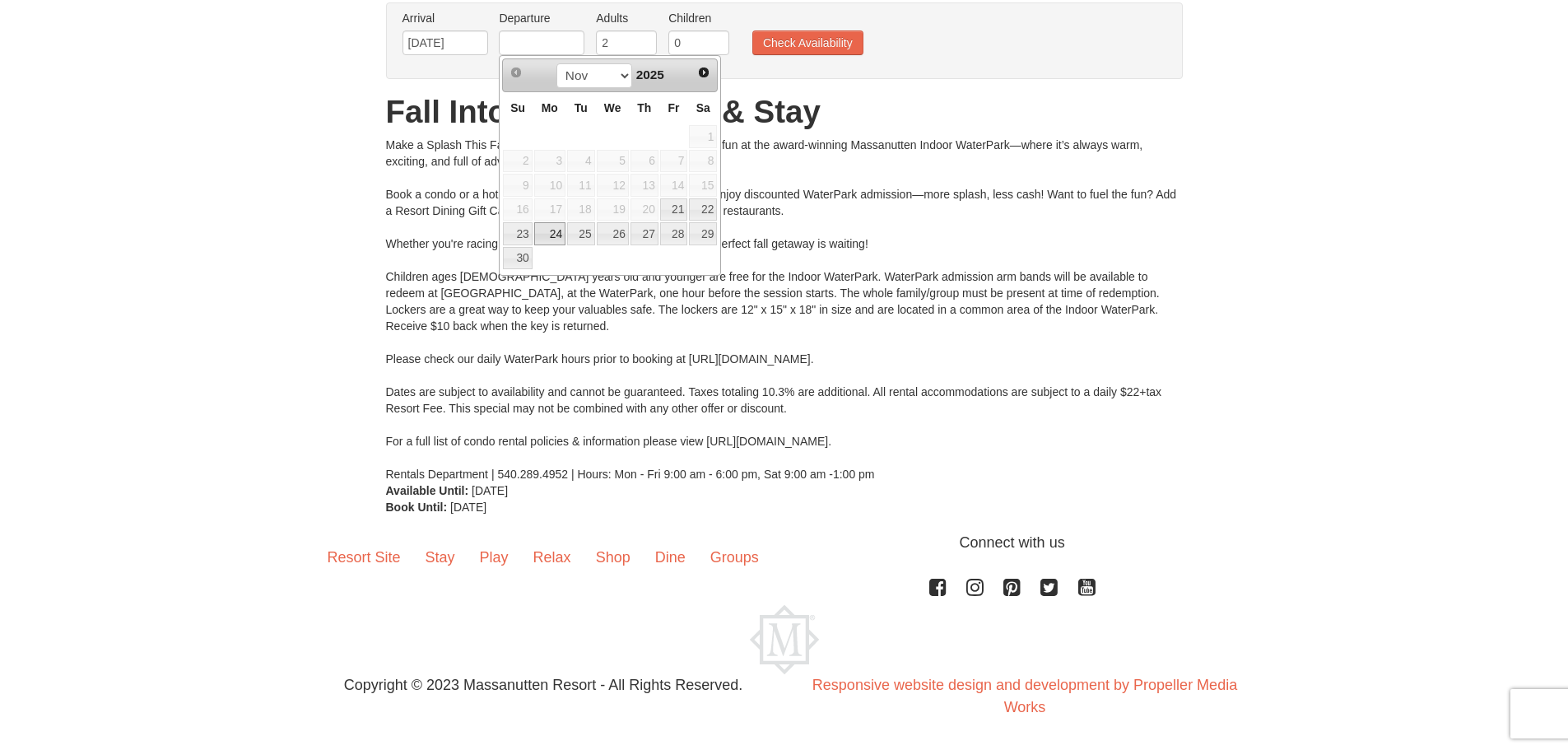
click at [557, 231] on link "24" at bounding box center [550, 234] width 31 height 23
type input "[DATE]"
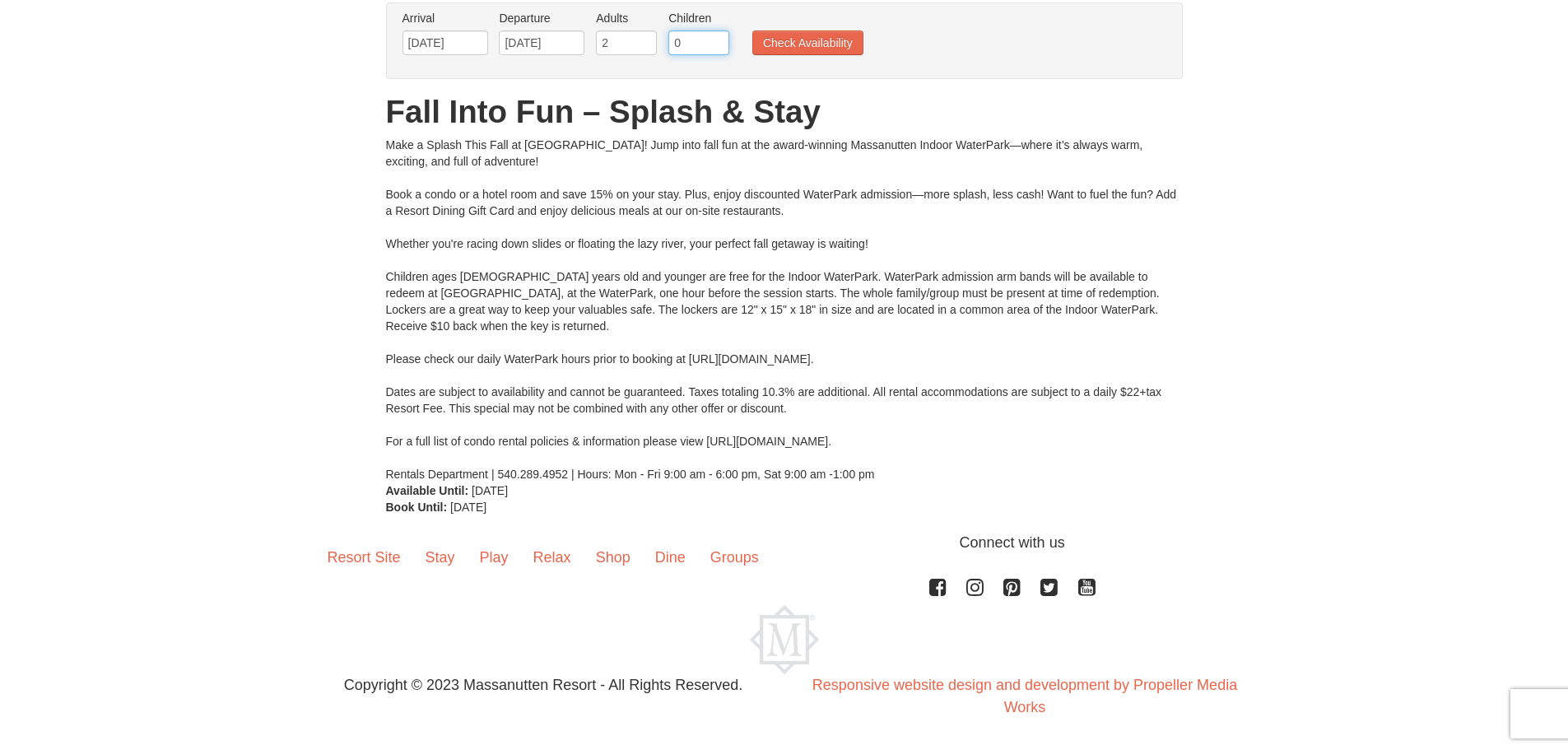
drag, startPoint x: 674, startPoint y: 40, endPoint x: 713, endPoint y: 42, distance: 39.1
click at [713, 42] on input "0" at bounding box center [699, 42] width 61 height 25
type input "1"
click at [833, 40] on button "Check Availability" at bounding box center [807, 42] width 111 height 25
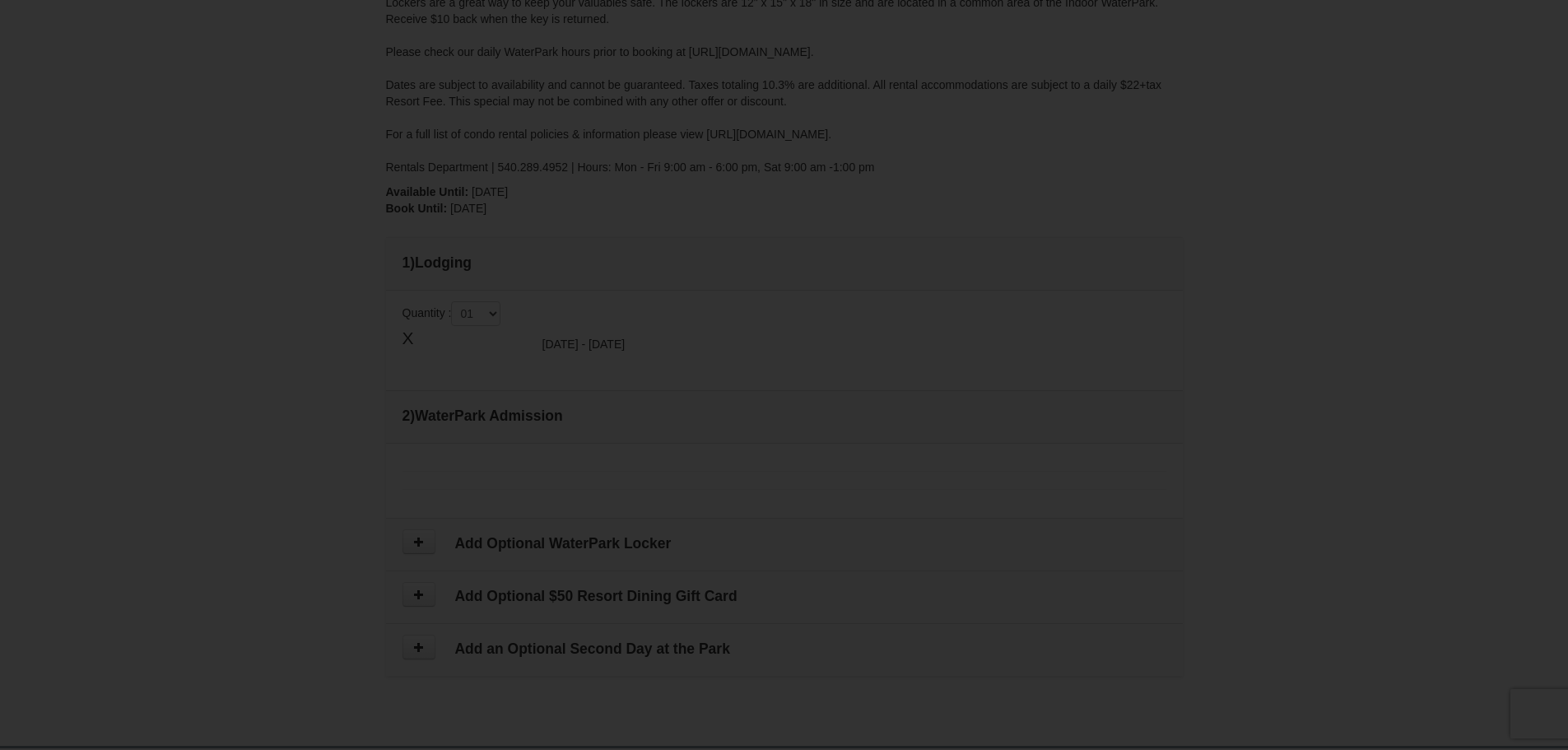
type input "[DATE]"
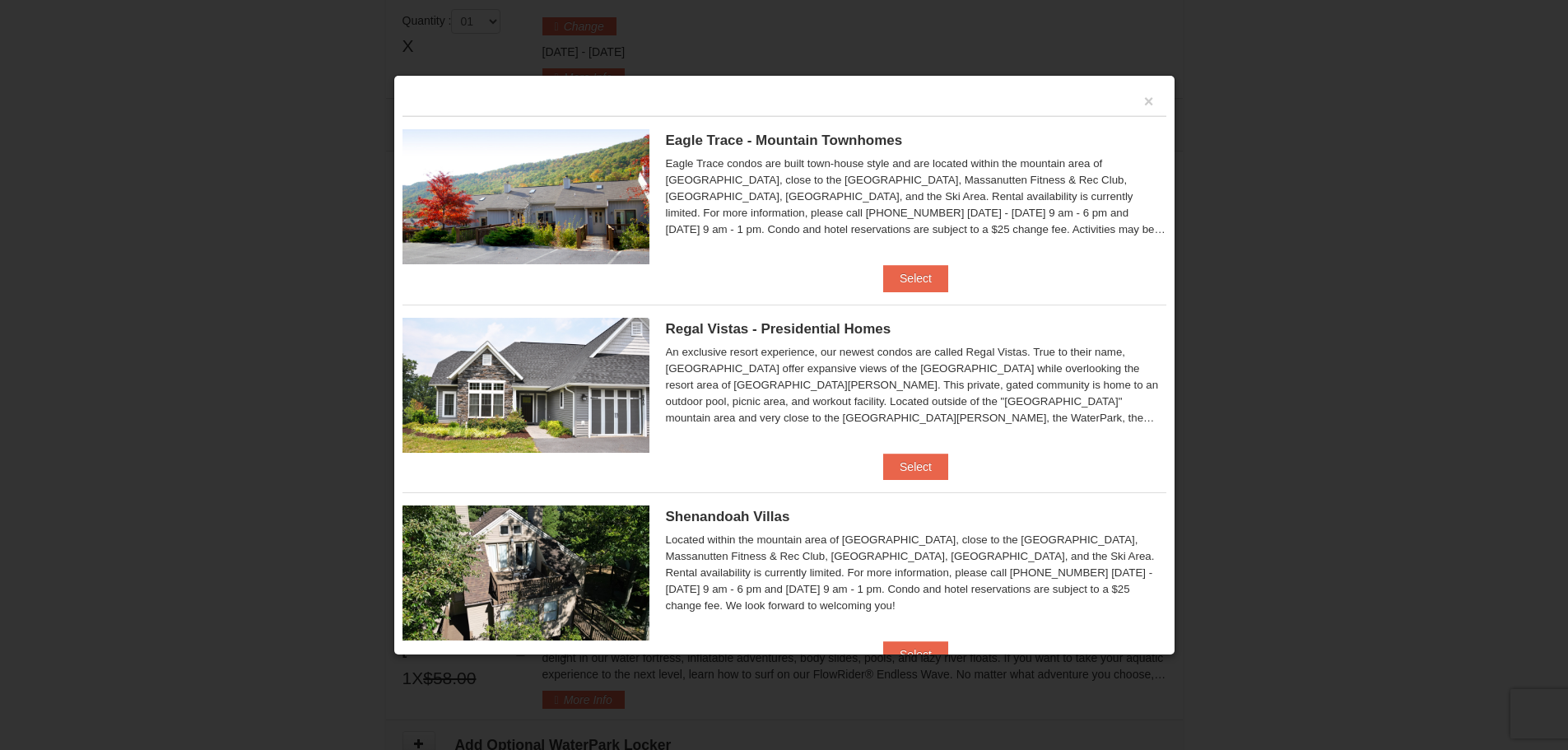
scroll to position [701, 0]
click at [885, 281] on button "Select" at bounding box center [915, 278] width 65 height 27
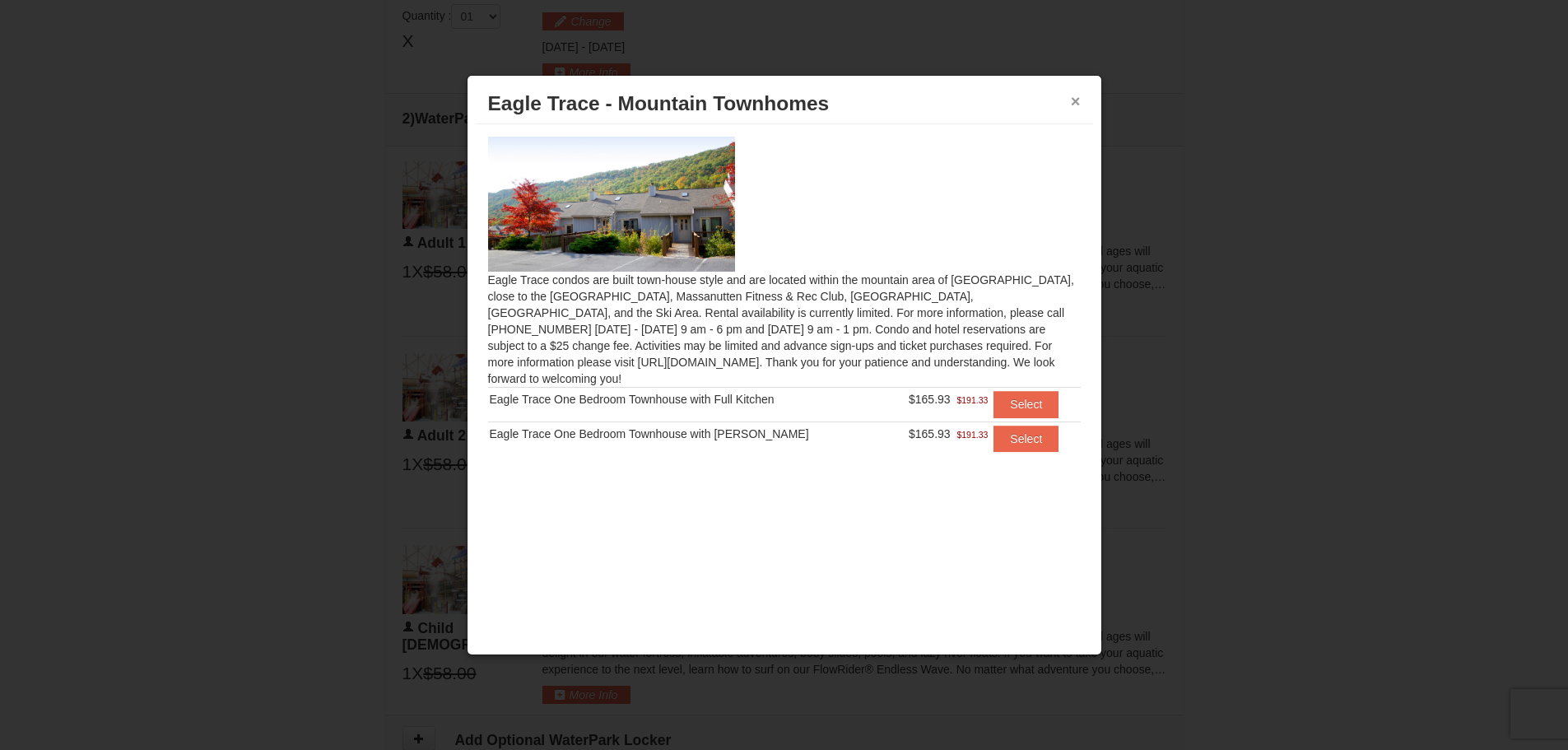
click at [1079, 105] on button "×" at bounding box center [1075, 101] width 9 height 16
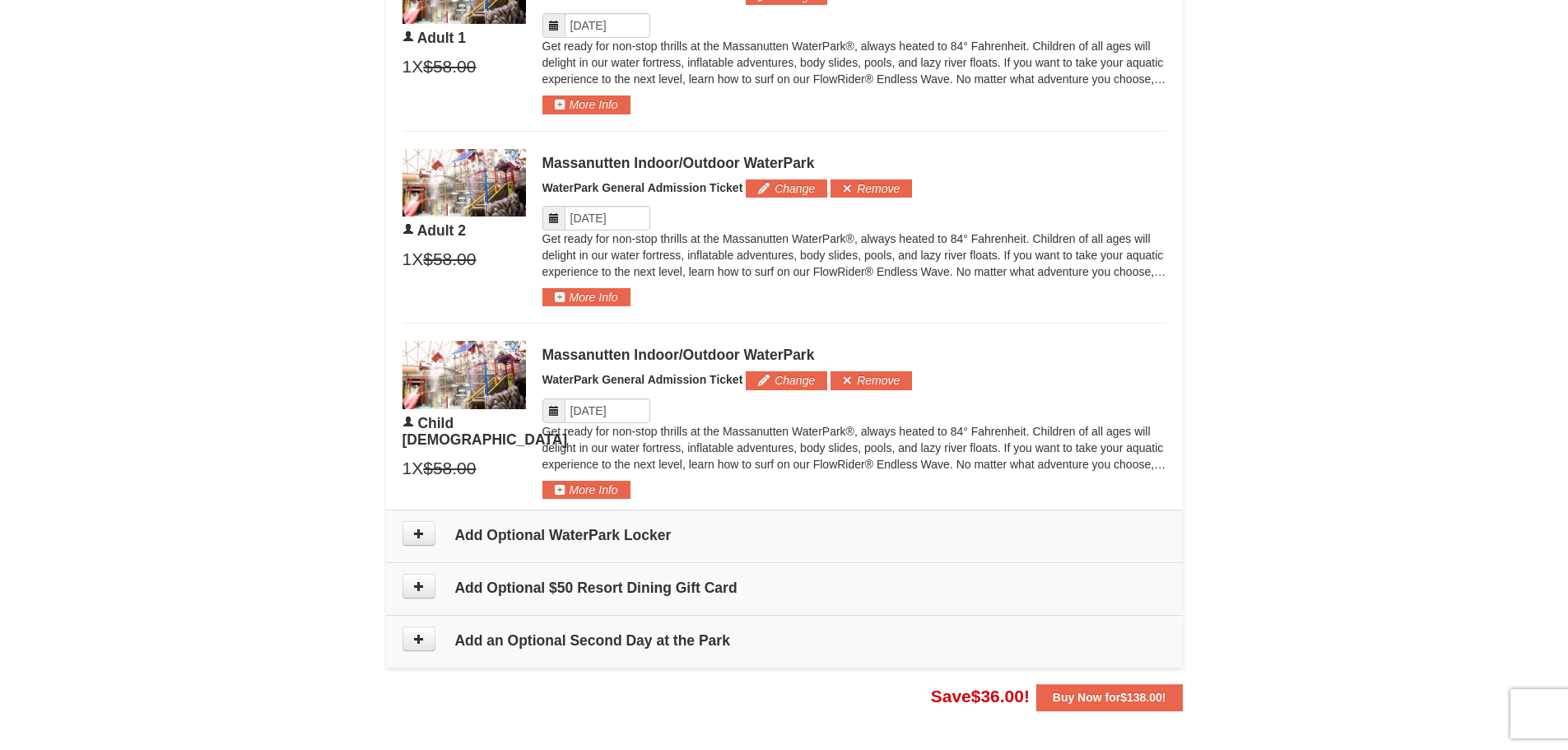
scroll to position [948, 0]
